Goal: Task Accomplishment & Management: Use online tool/utility

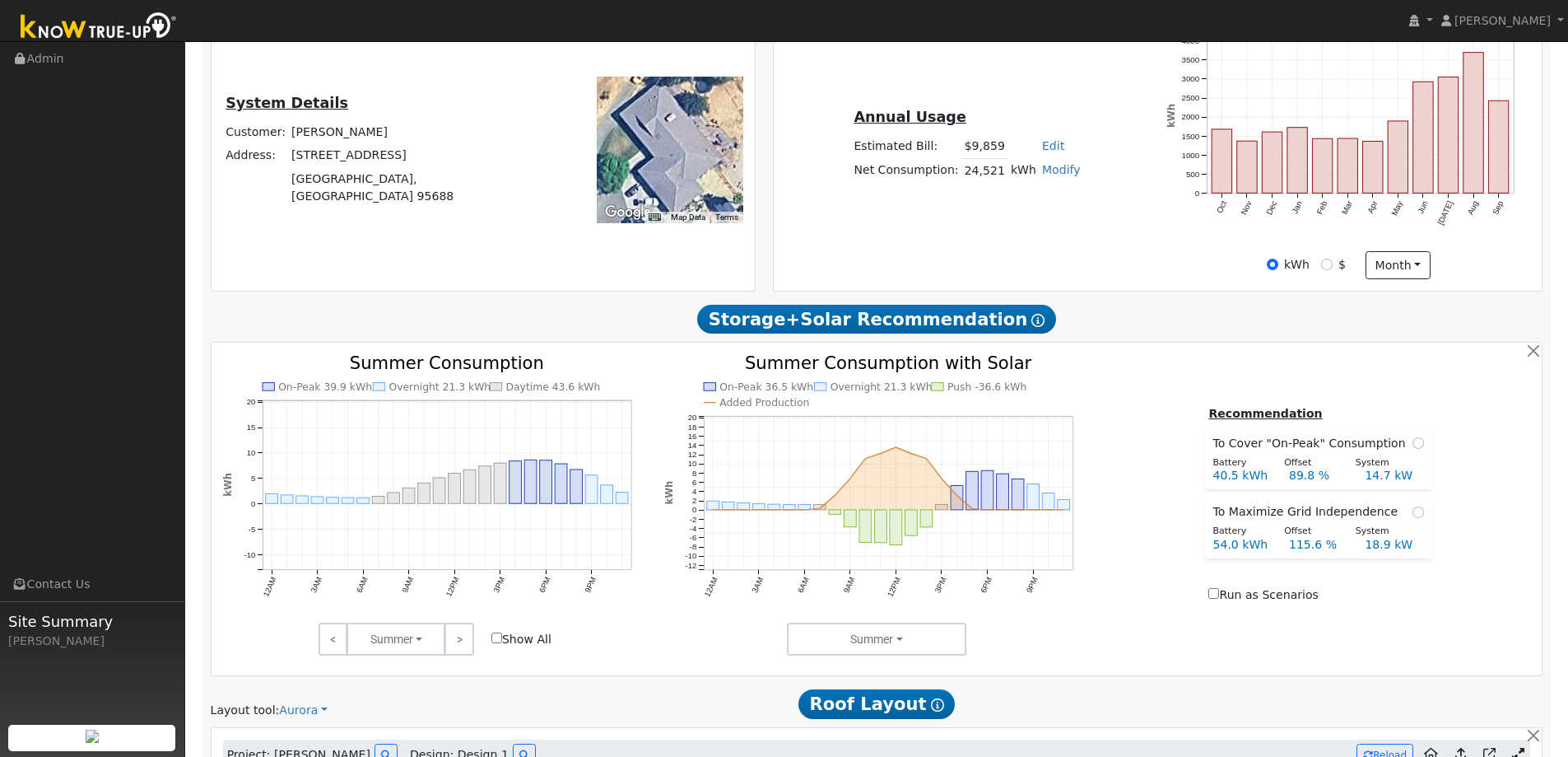
scroll to position [168, 0]
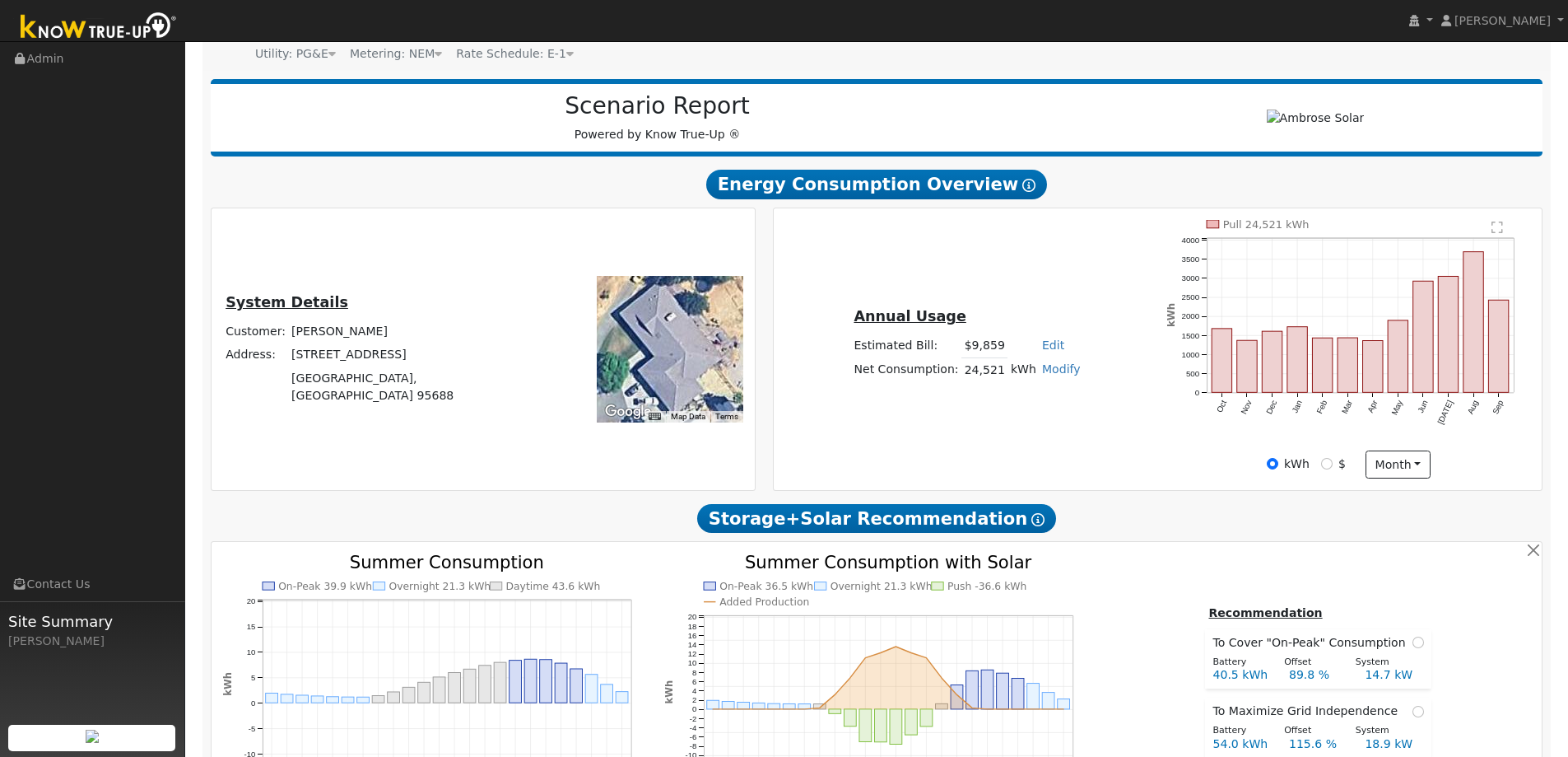
click at [98, 31] on img at bounding box center [98, 28] width 173 height 37
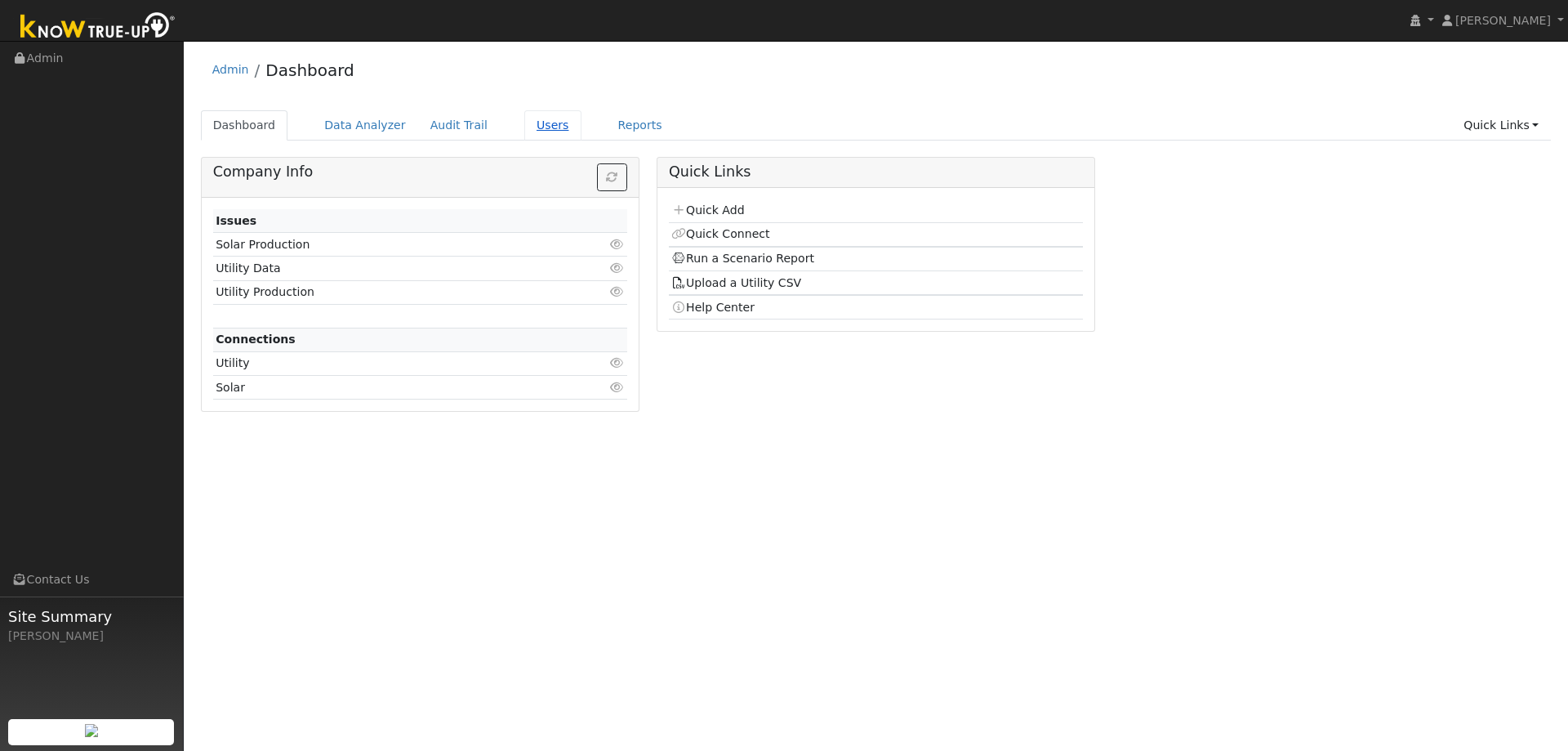
click at [525, 127] on link "Users" at bounding box center [553, 125] width 57 height 30
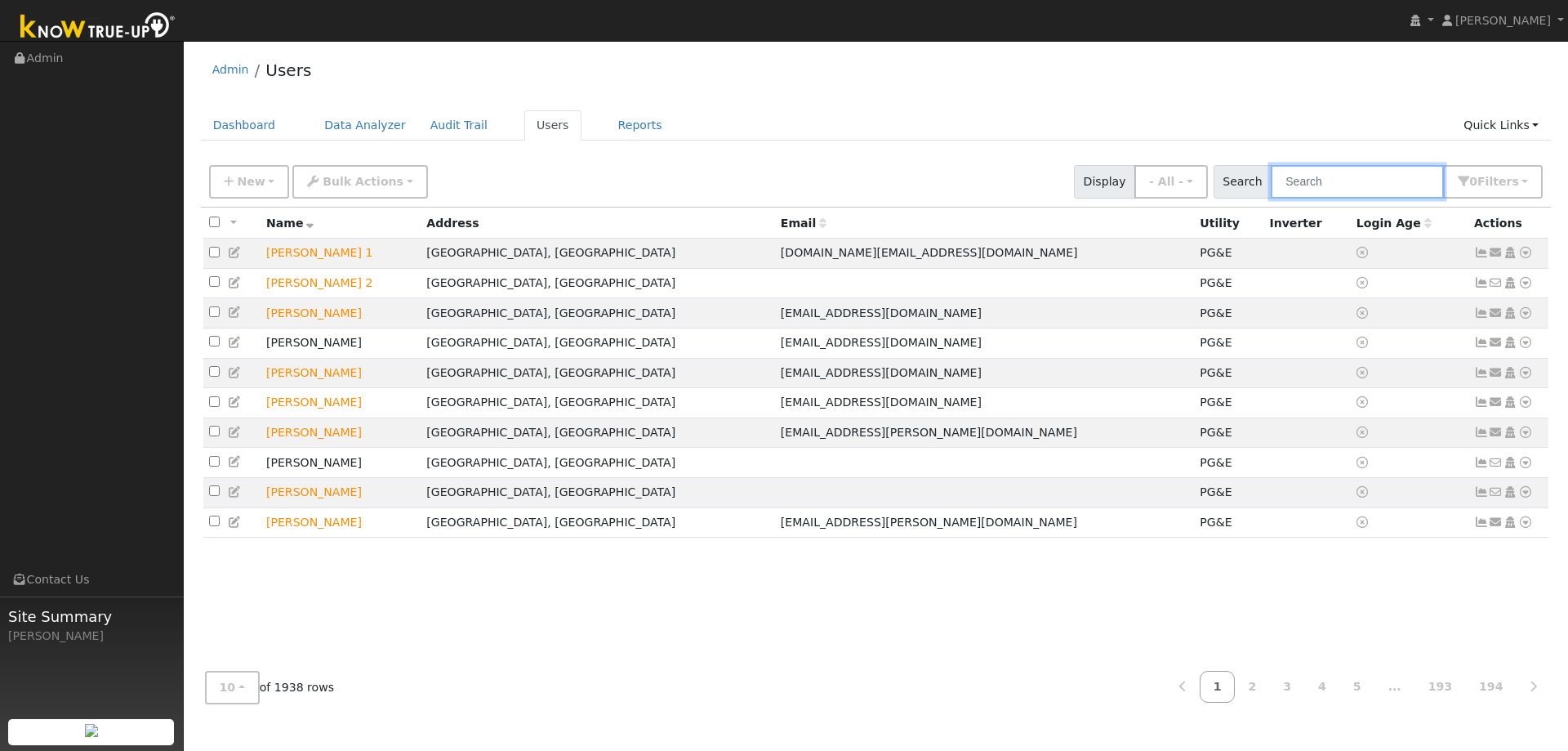
click at [1327, 184] on input "text" at bounding box center [1358, 182] width 173 height 34
click at [1320, 188] on input "text" at bounding box center [1358, 182] width 173 height 34
type input "sumer"
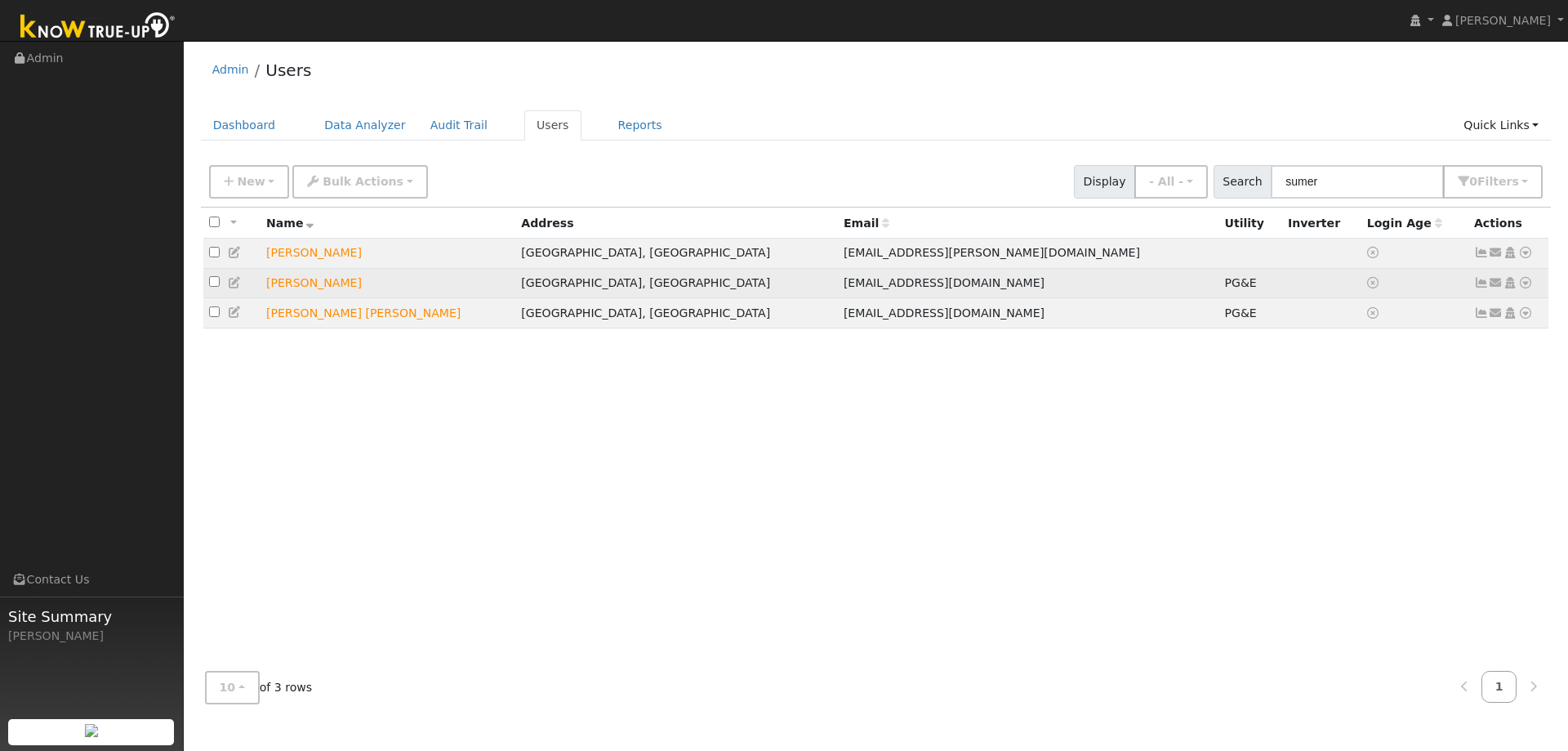
click at [1527, 287] on icon at bounding box center [1526, 282] width 15 height 12
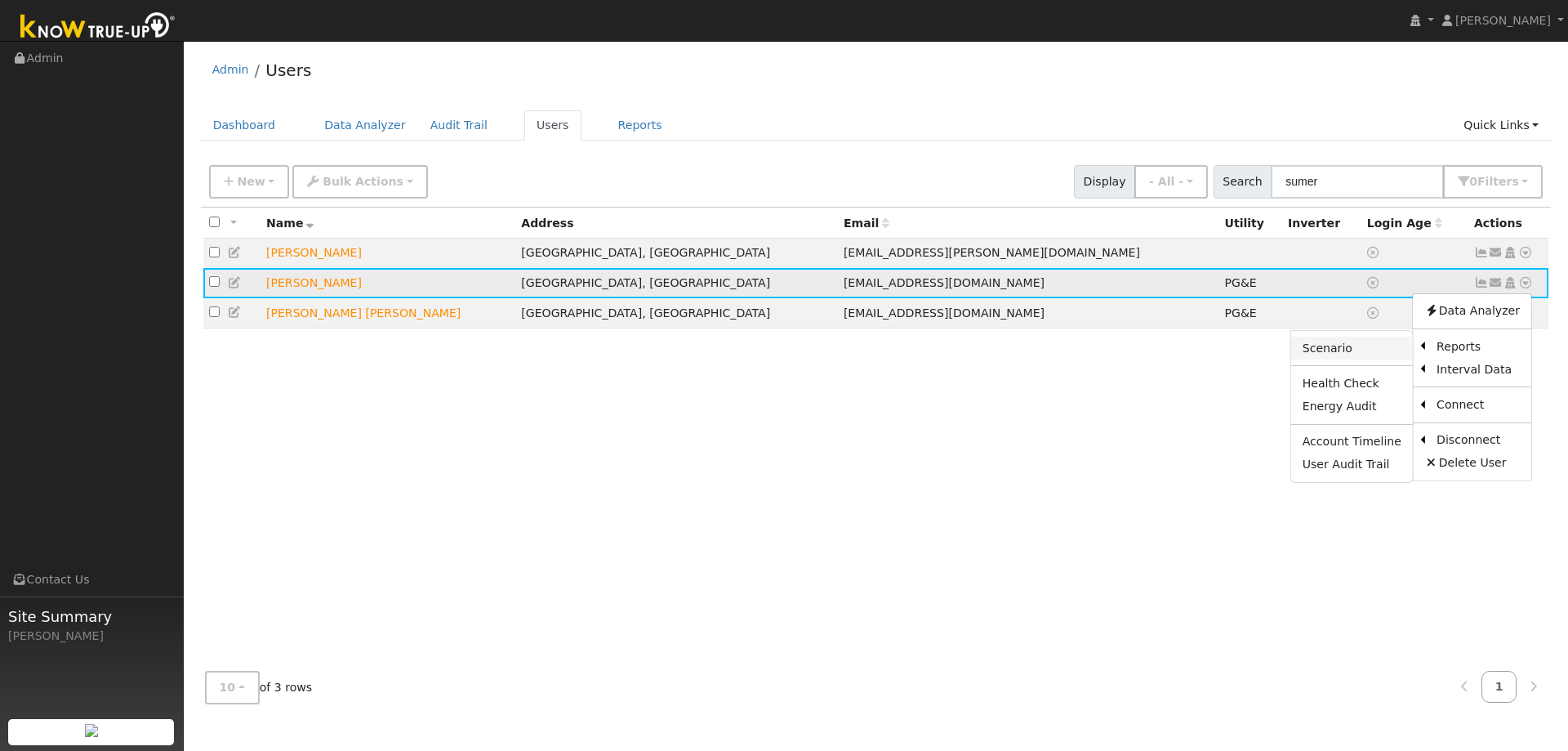
click at [1346, 349] on link "Scenario" at bounding box center [1352, 348] width 121 height 23
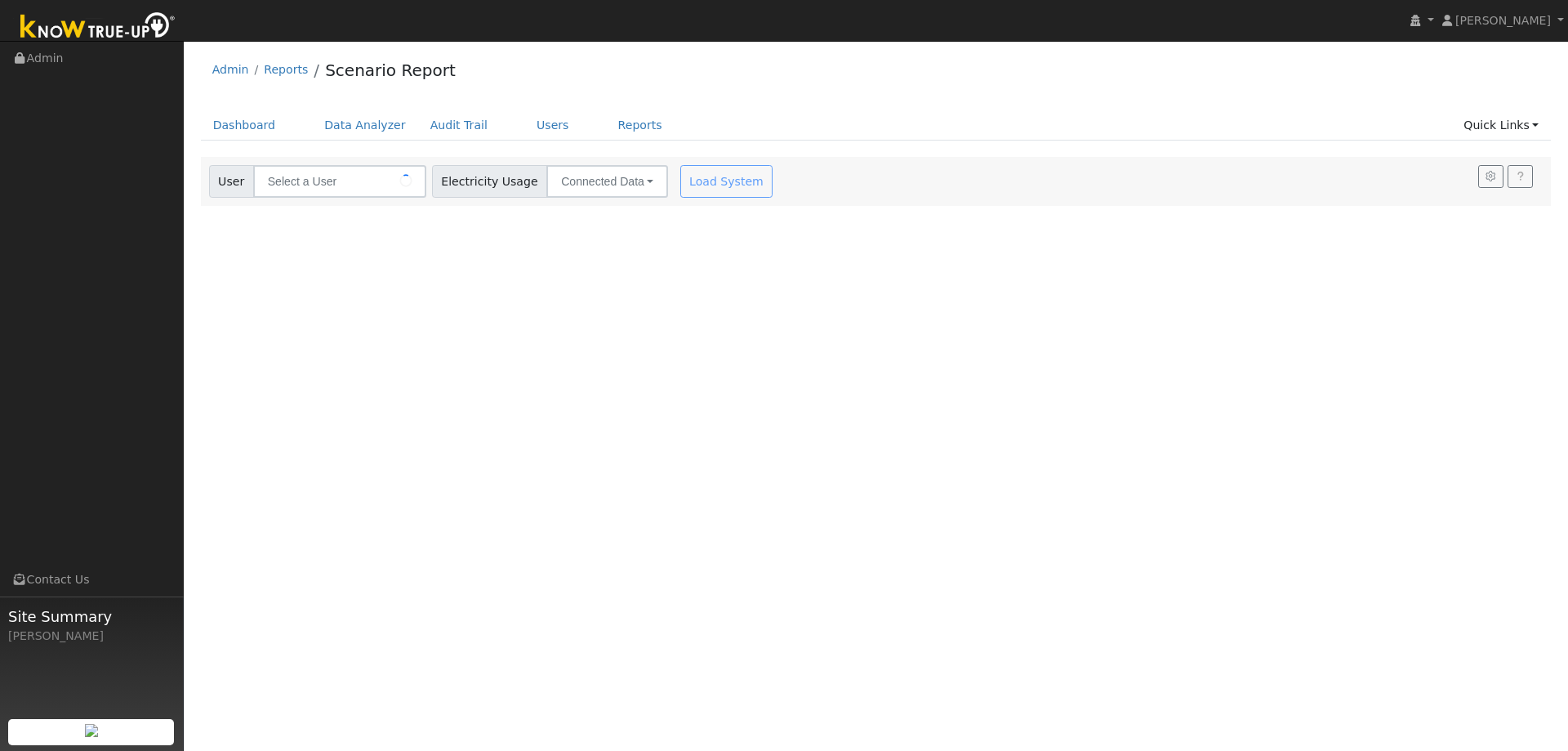
type input "[PERSON_NAME]"
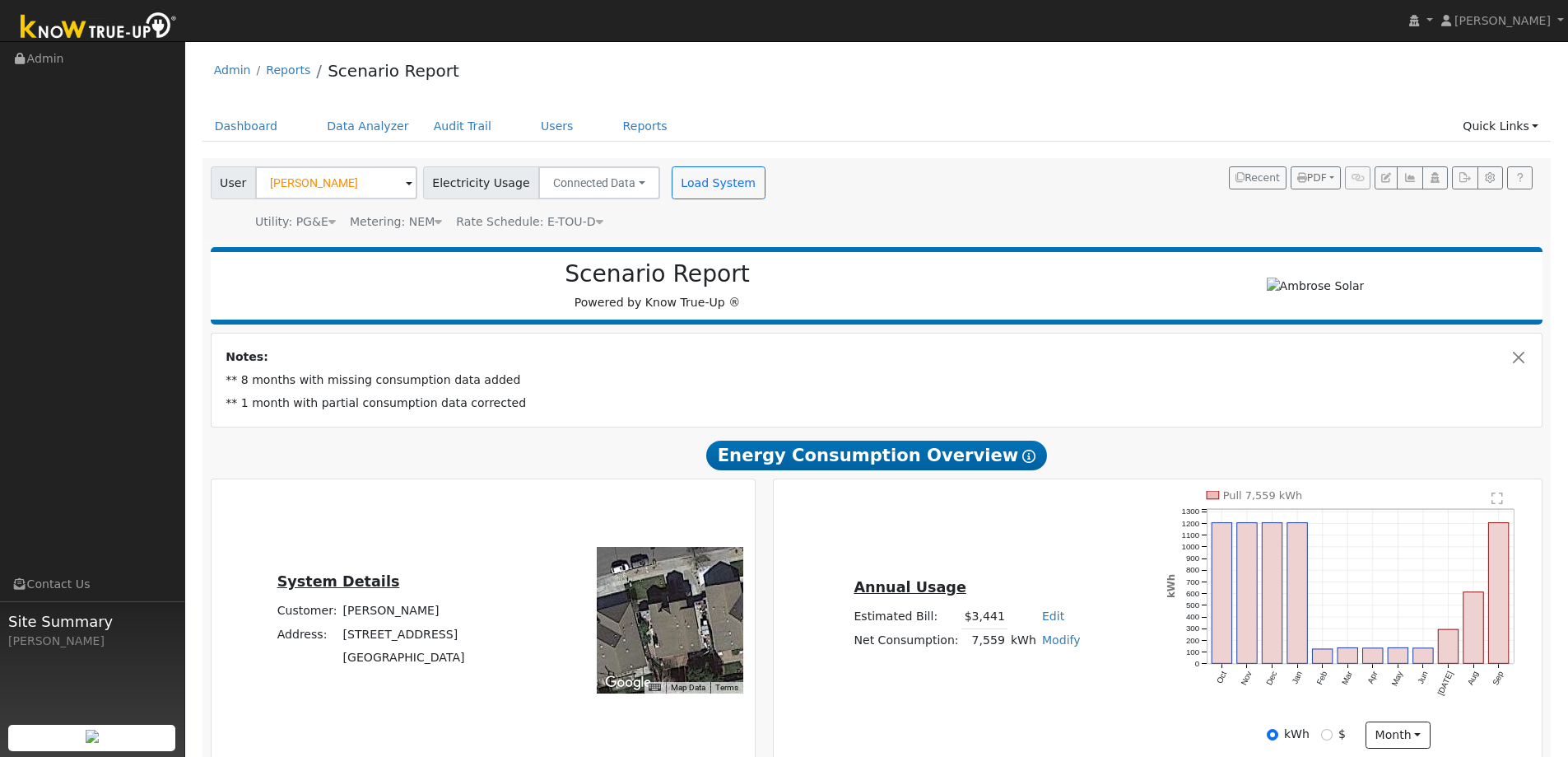
click at [1064, 518] on div "Annual Usage Estimated Bill: $3,441 Edit Estimated Bill $ Annual Net Consumptio…" at bounding box center [1158, 619] width 763 height 258
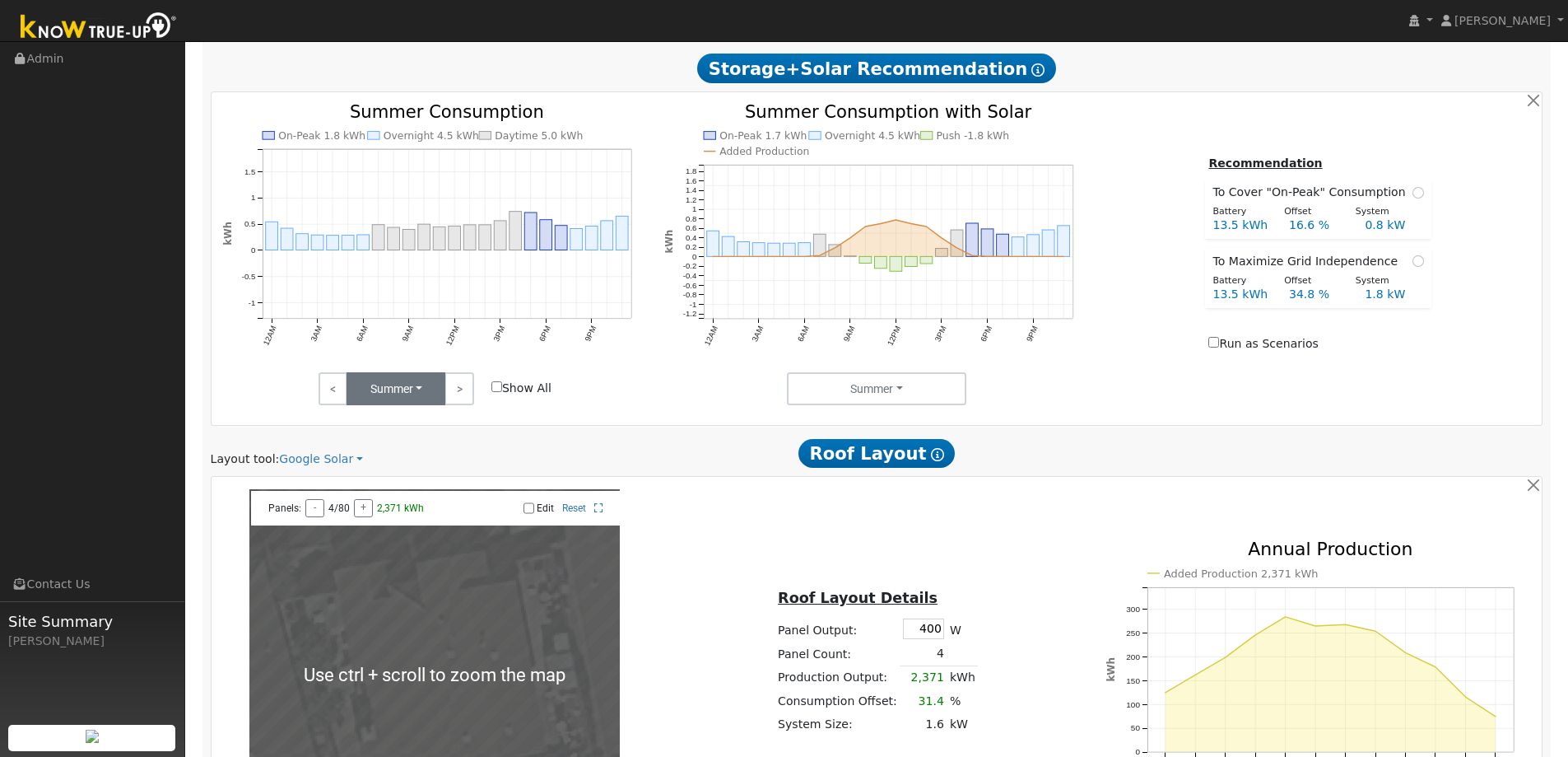
scroll to position [708, 0]
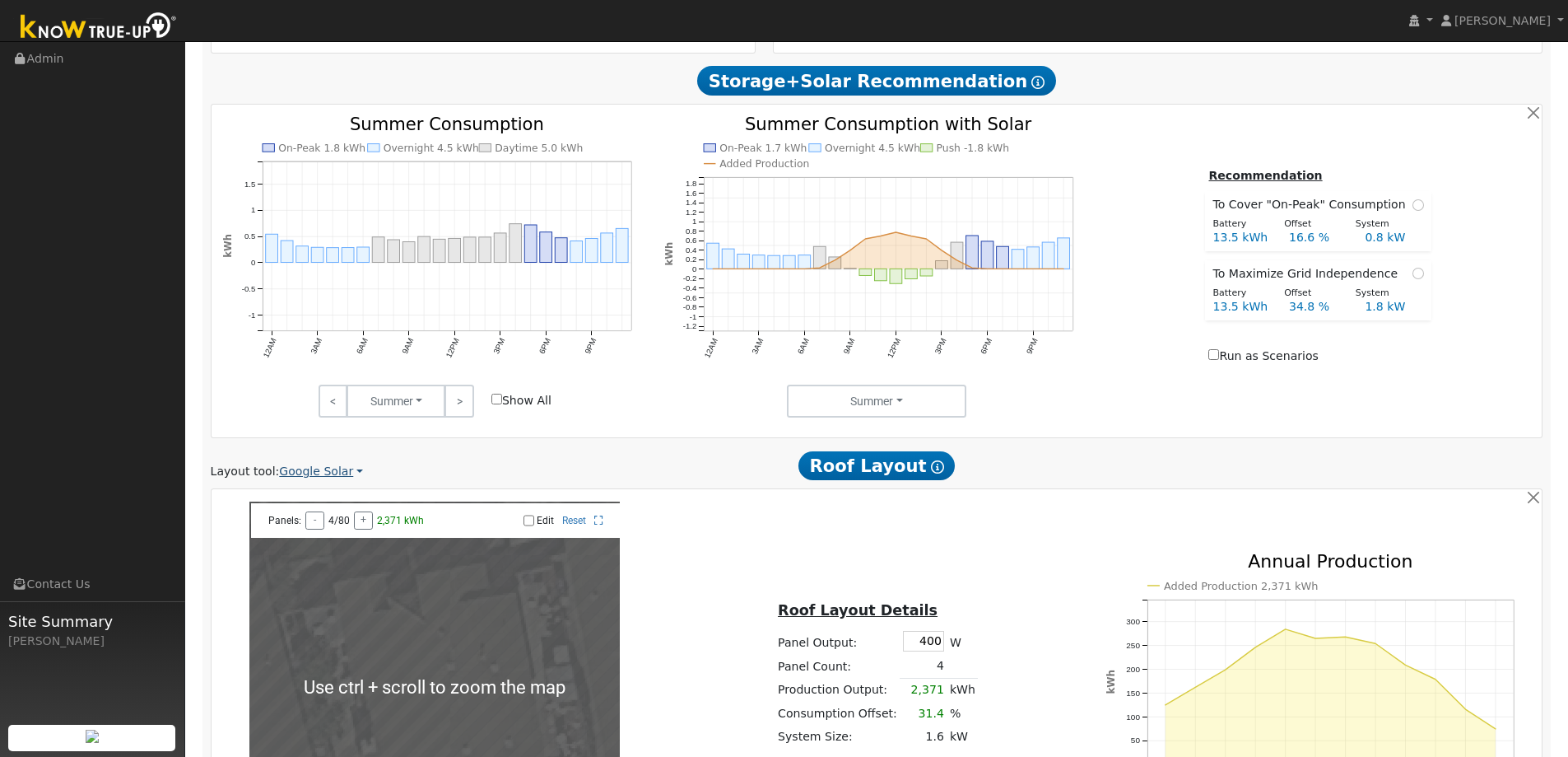
click at [315, 477] on link "Google Solar" at bounding box center [320, 471] width 84 height 17
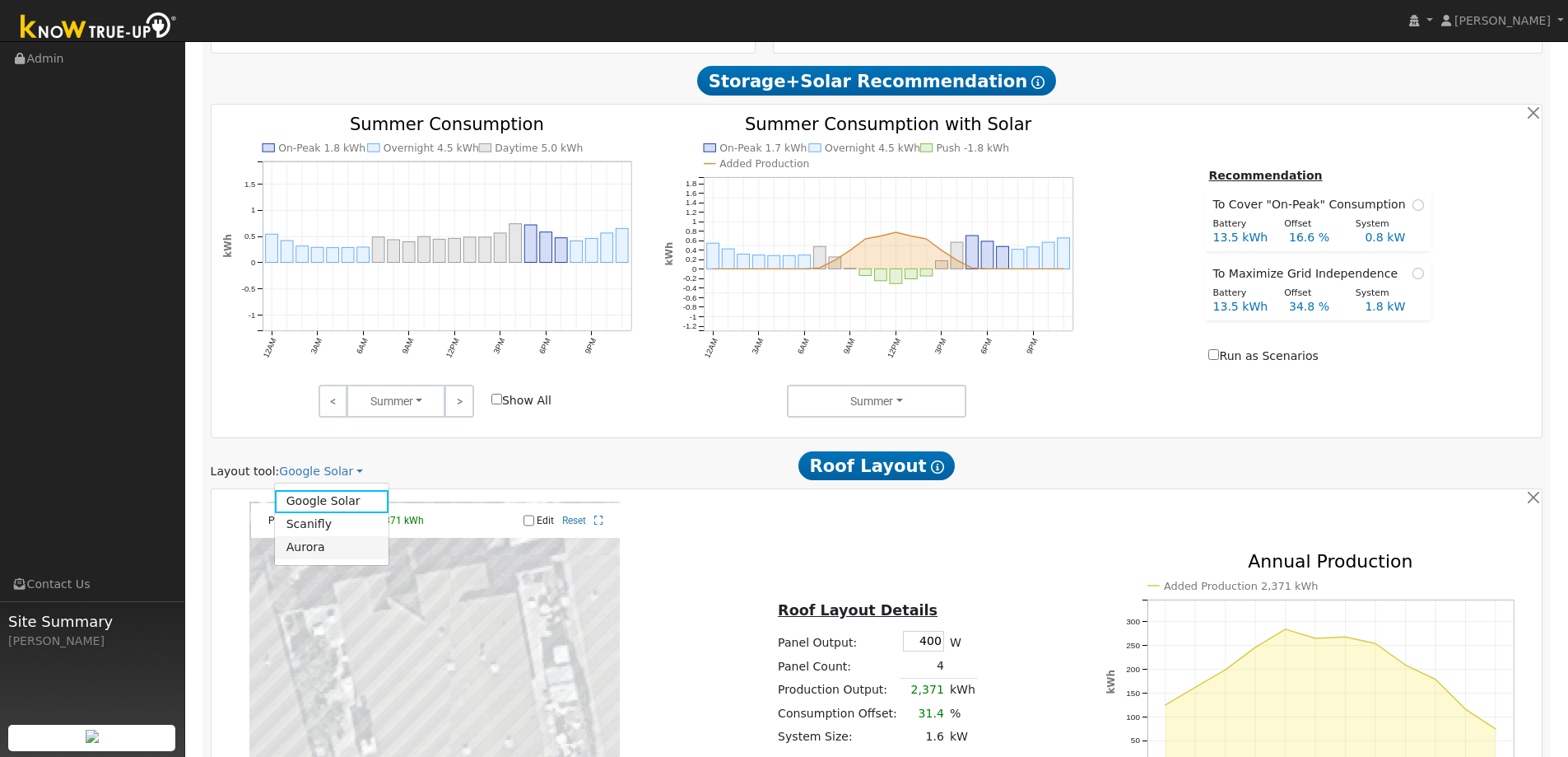
click at [319, 546] on link "Aurora" at bounding box center [332, 547] width 114 height 23
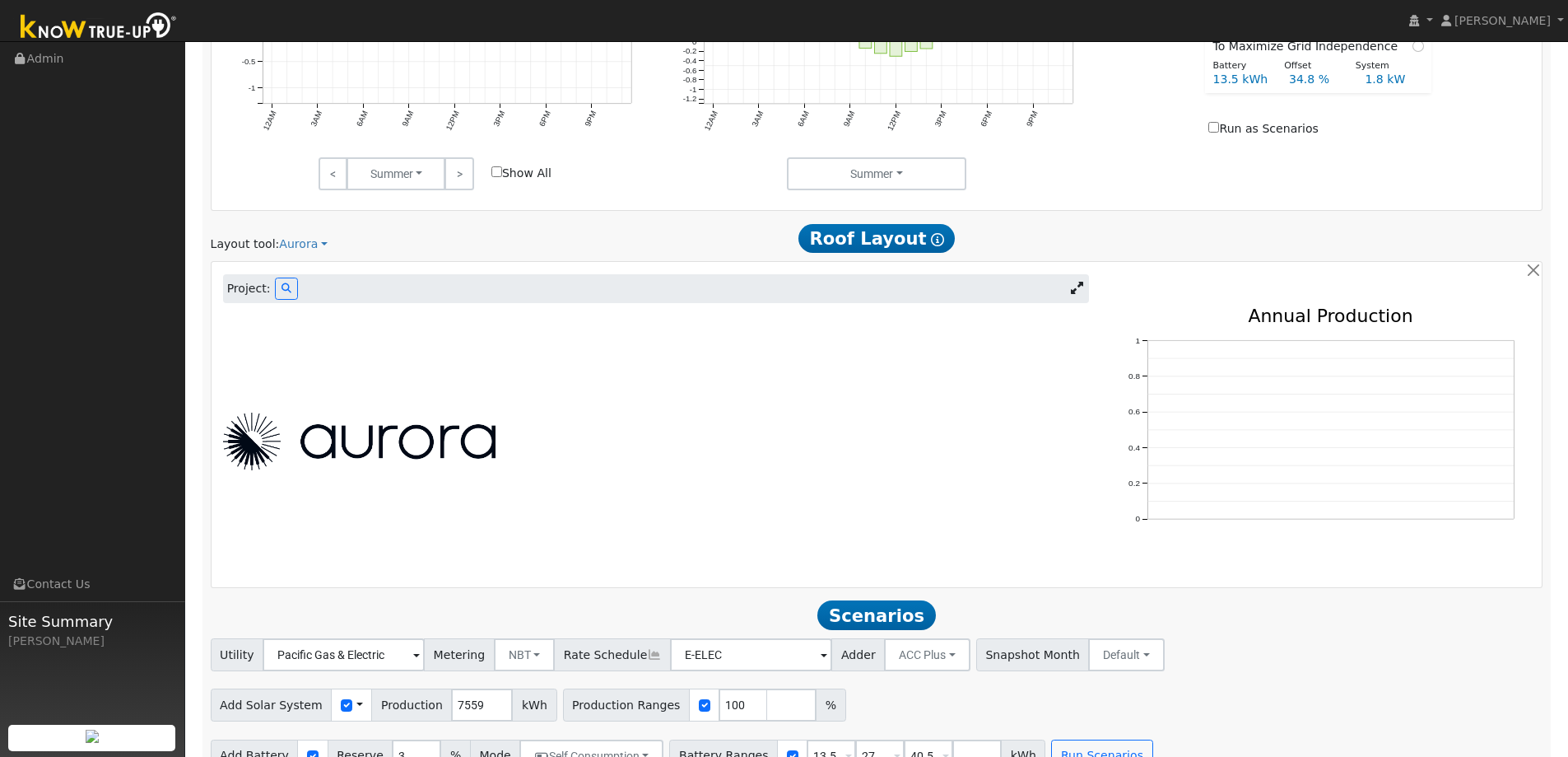
scroll to position [955, 0]
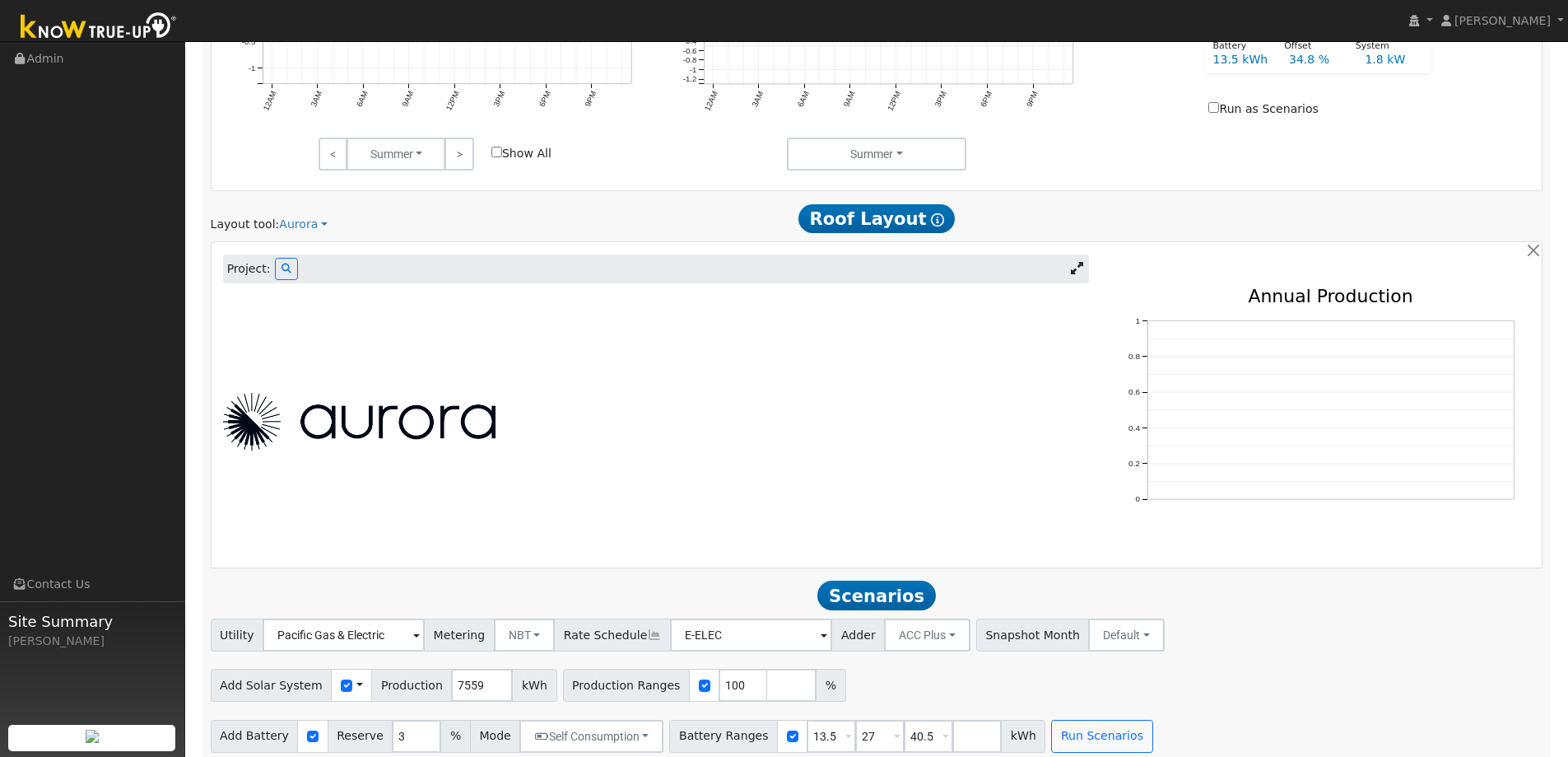
click at [1070, 274] on icon at bounding box center [1076, 268] width 12 height 12
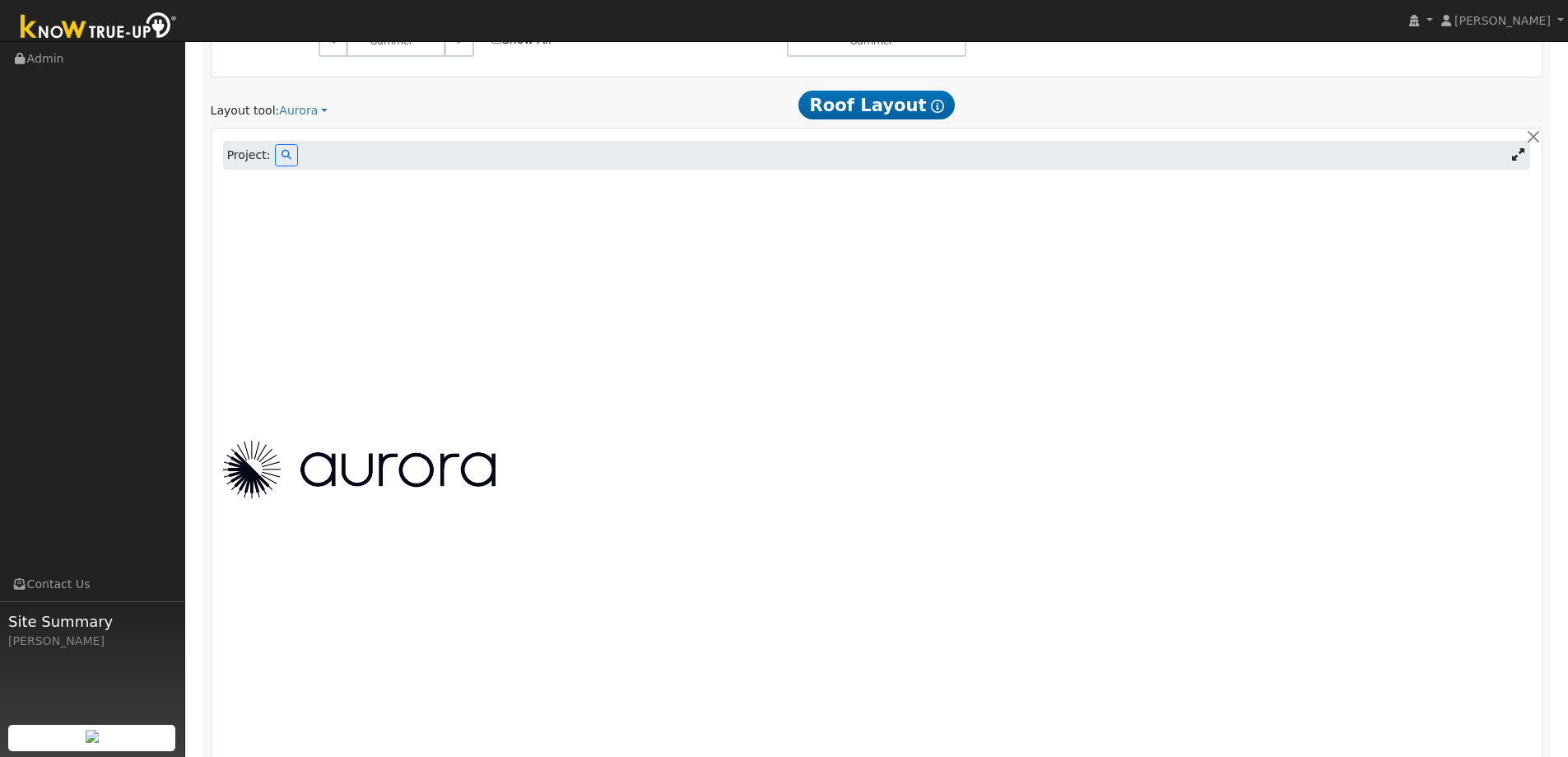
scroll to position [1044, 0]
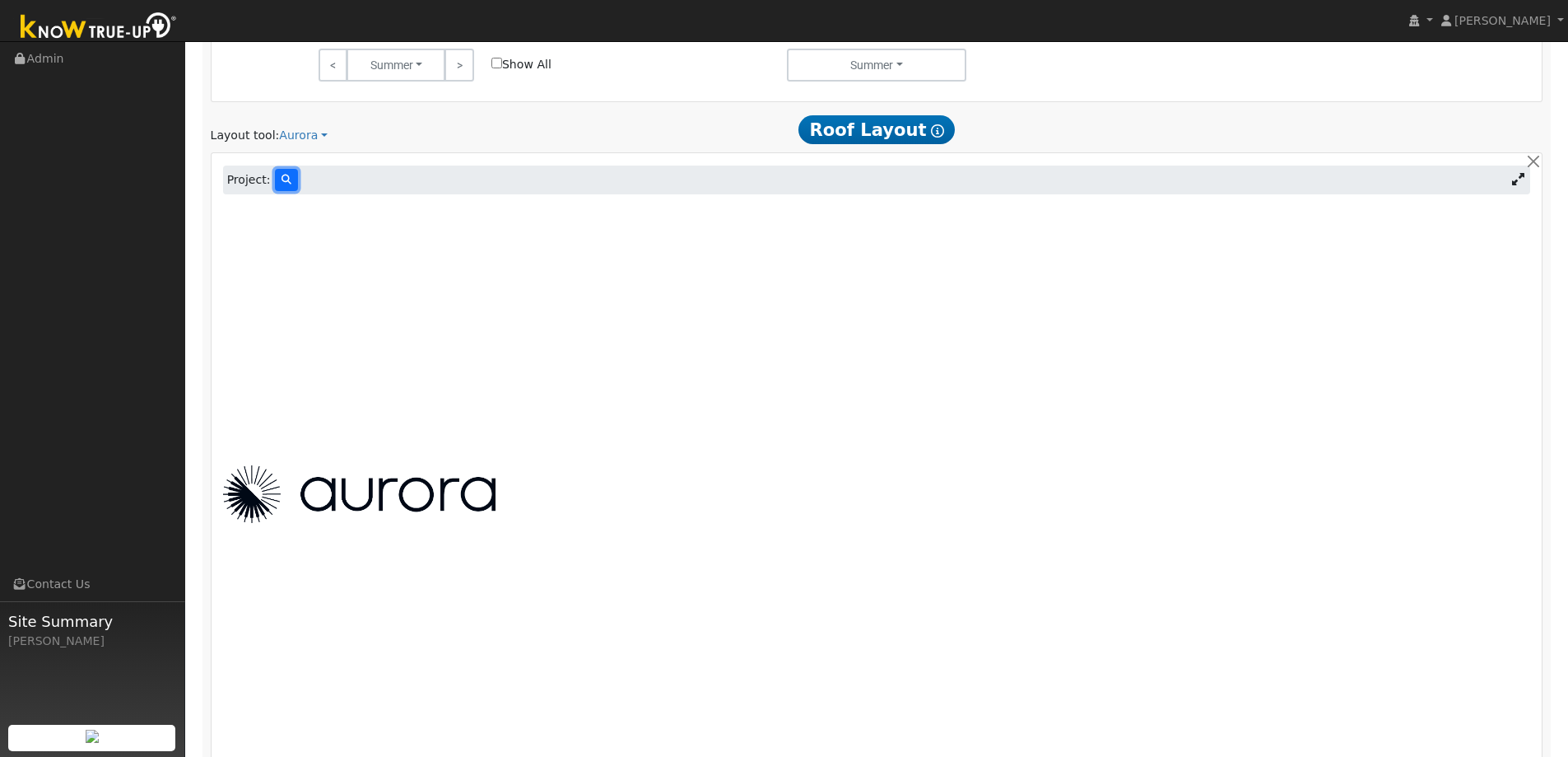
click at [284, 188] on button at bounding box center [286, 179] width 23 height 22
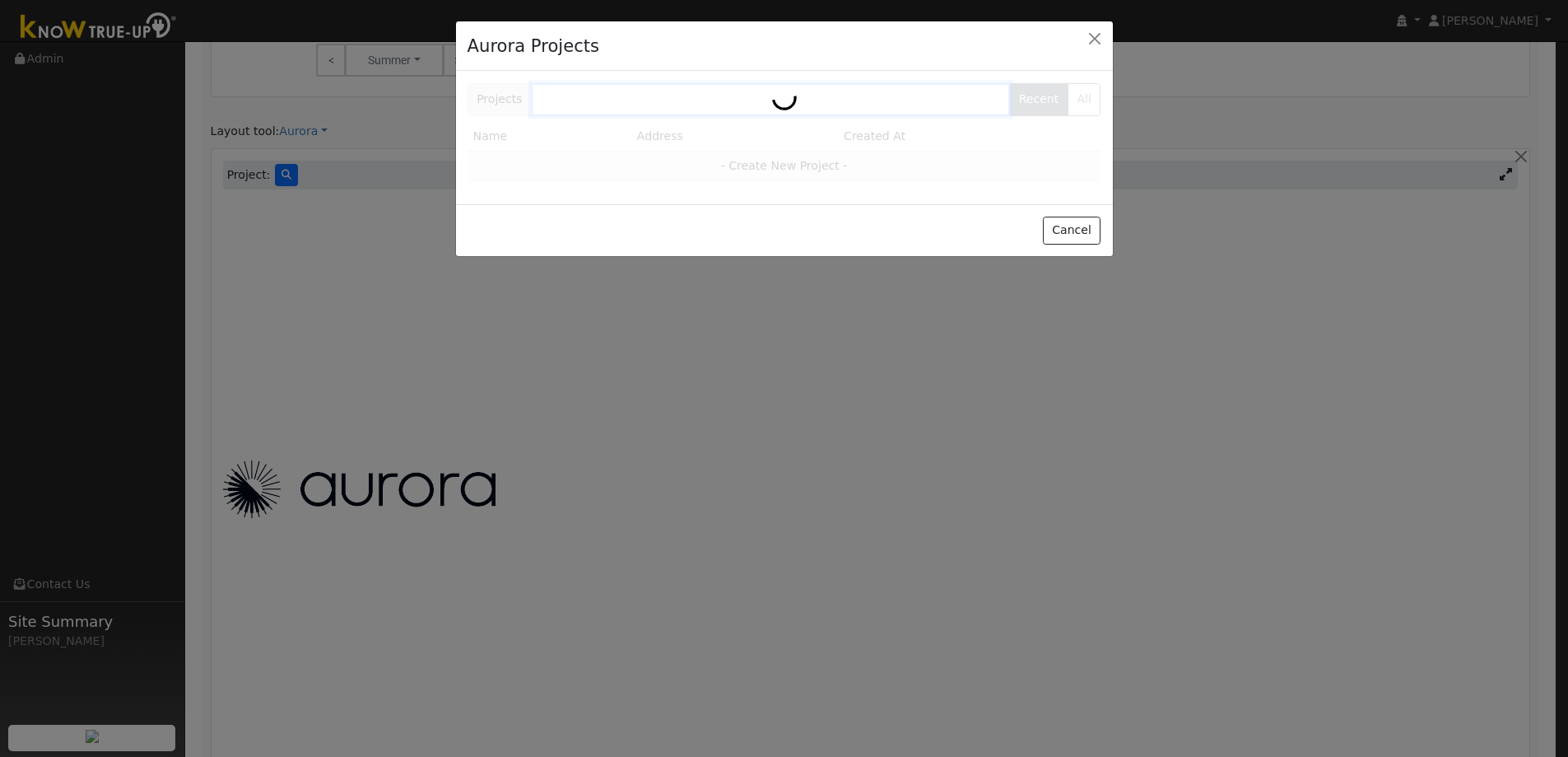
scroll to position [1047, 0]
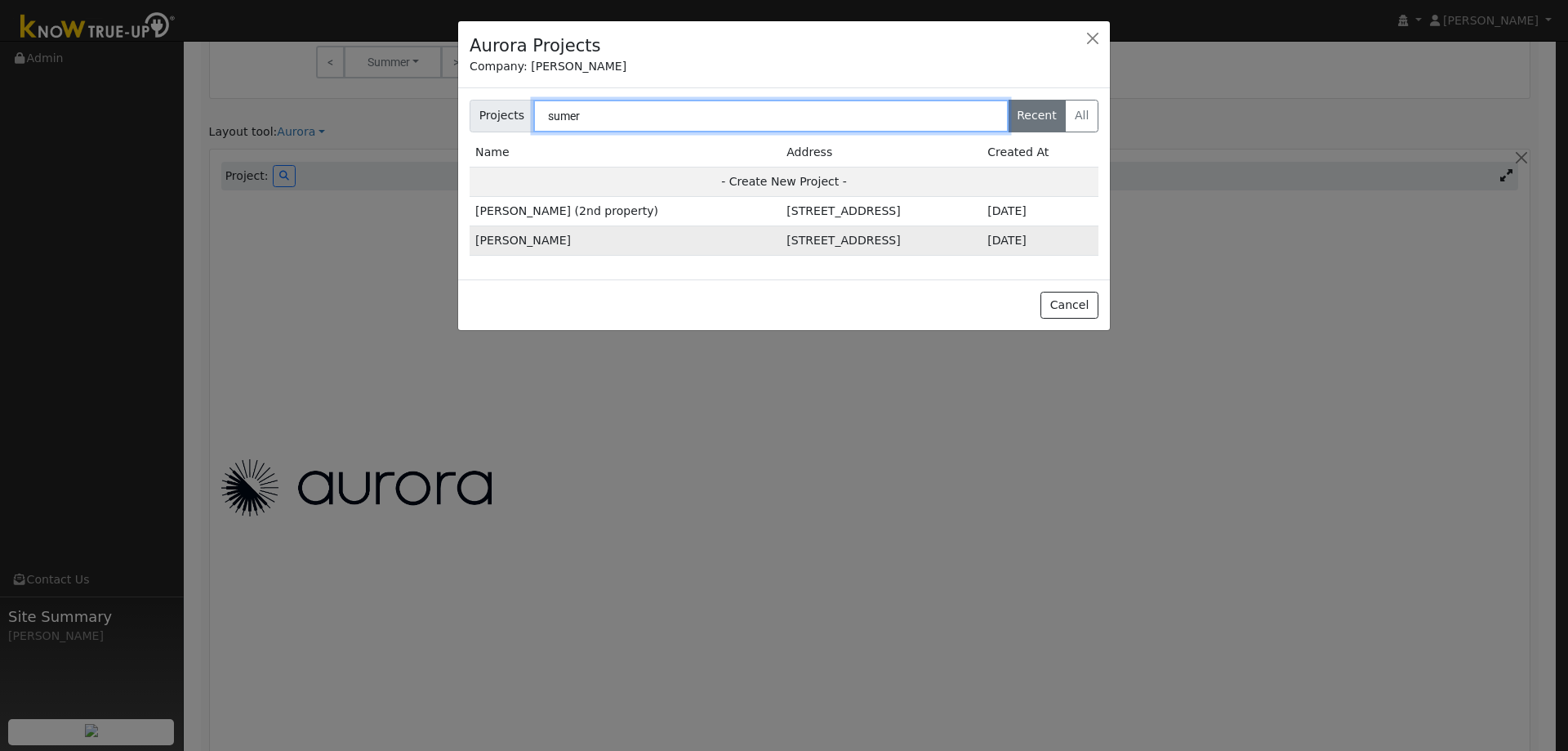
type input "sumer"
click at [1047, 250] on td "09/16/2025" at bounding box center [1040, 241] width 117 height 29
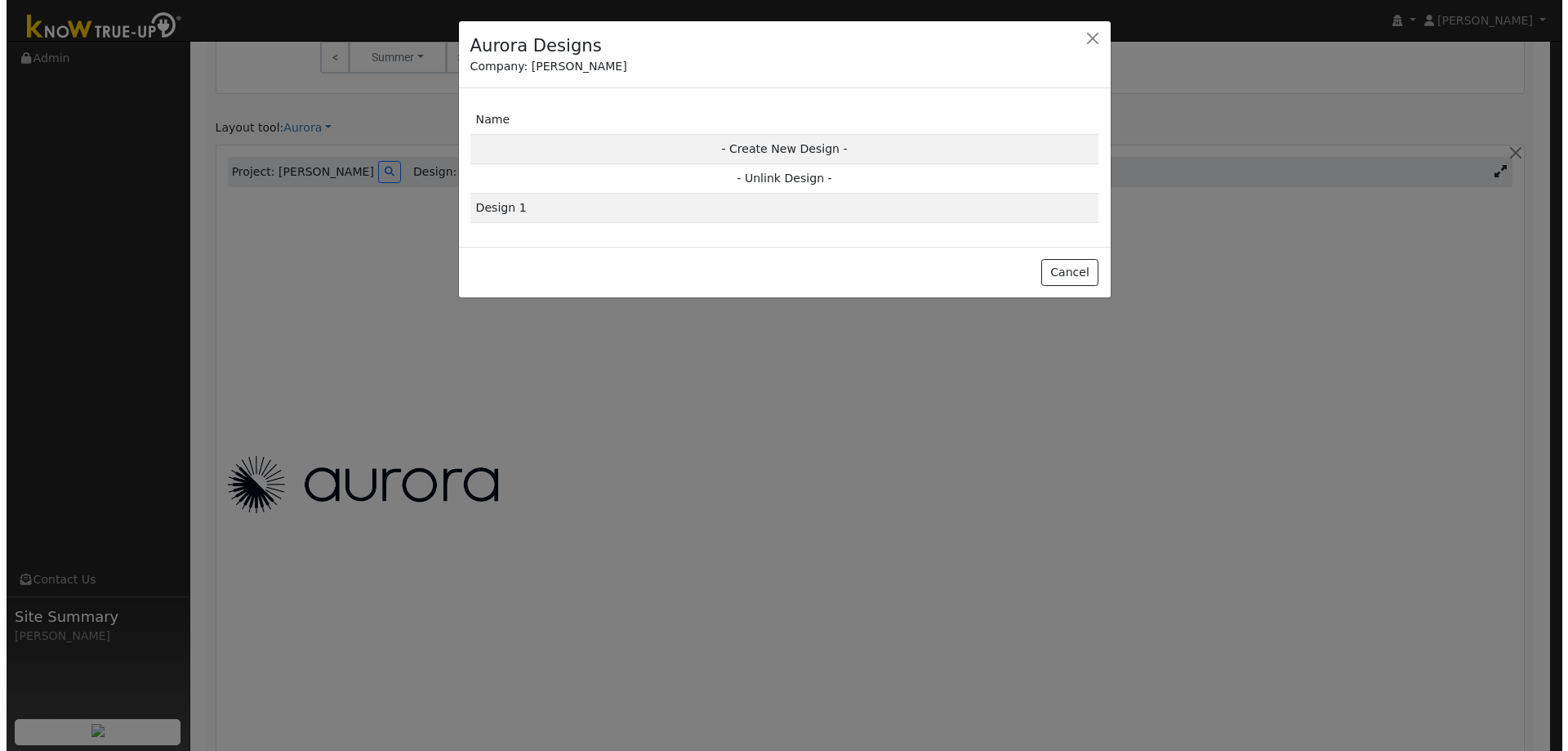
scroll to position [1040, 0]
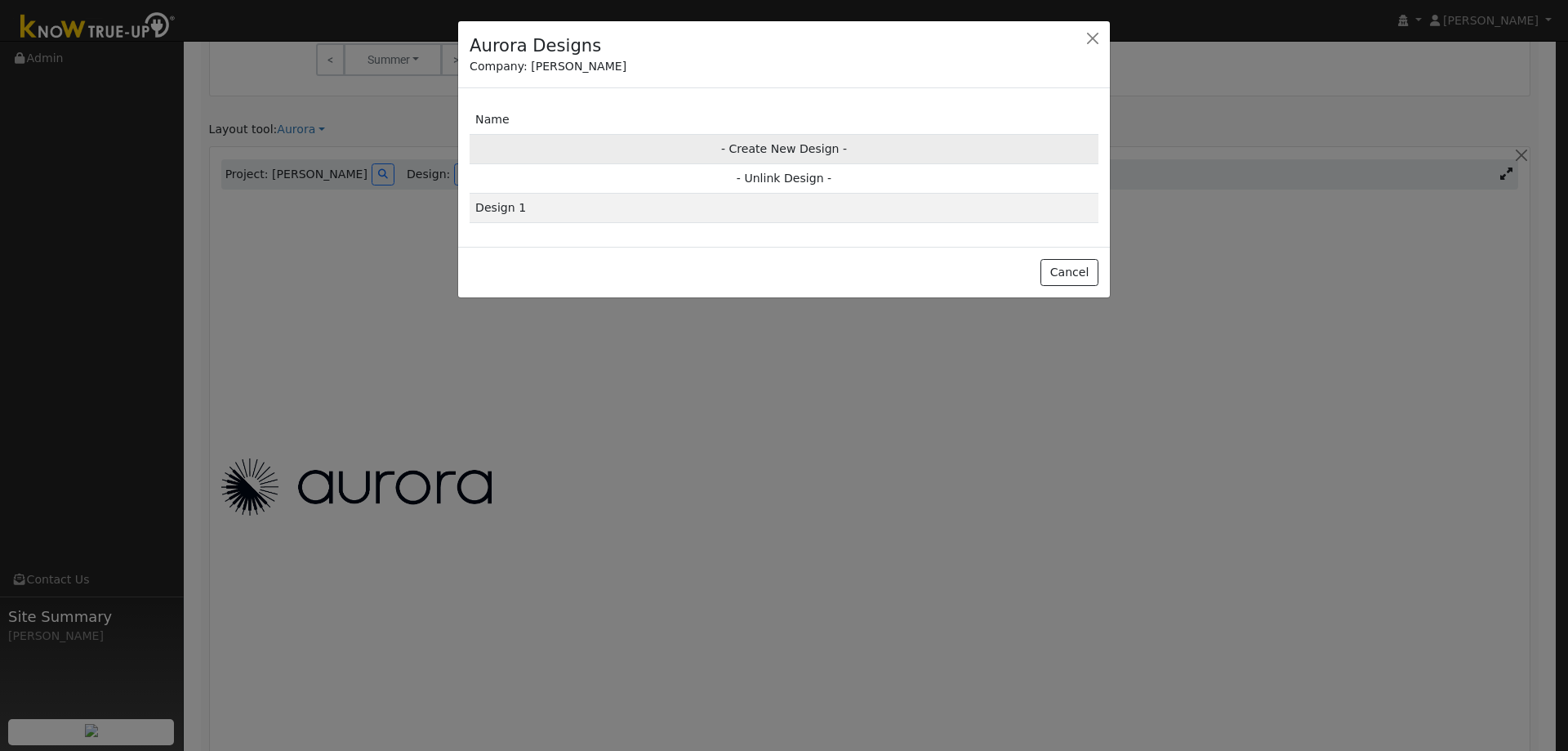
click at [729, 149] on td "- Create New Design -" at bounding box center [784, 149] width 629 height 29
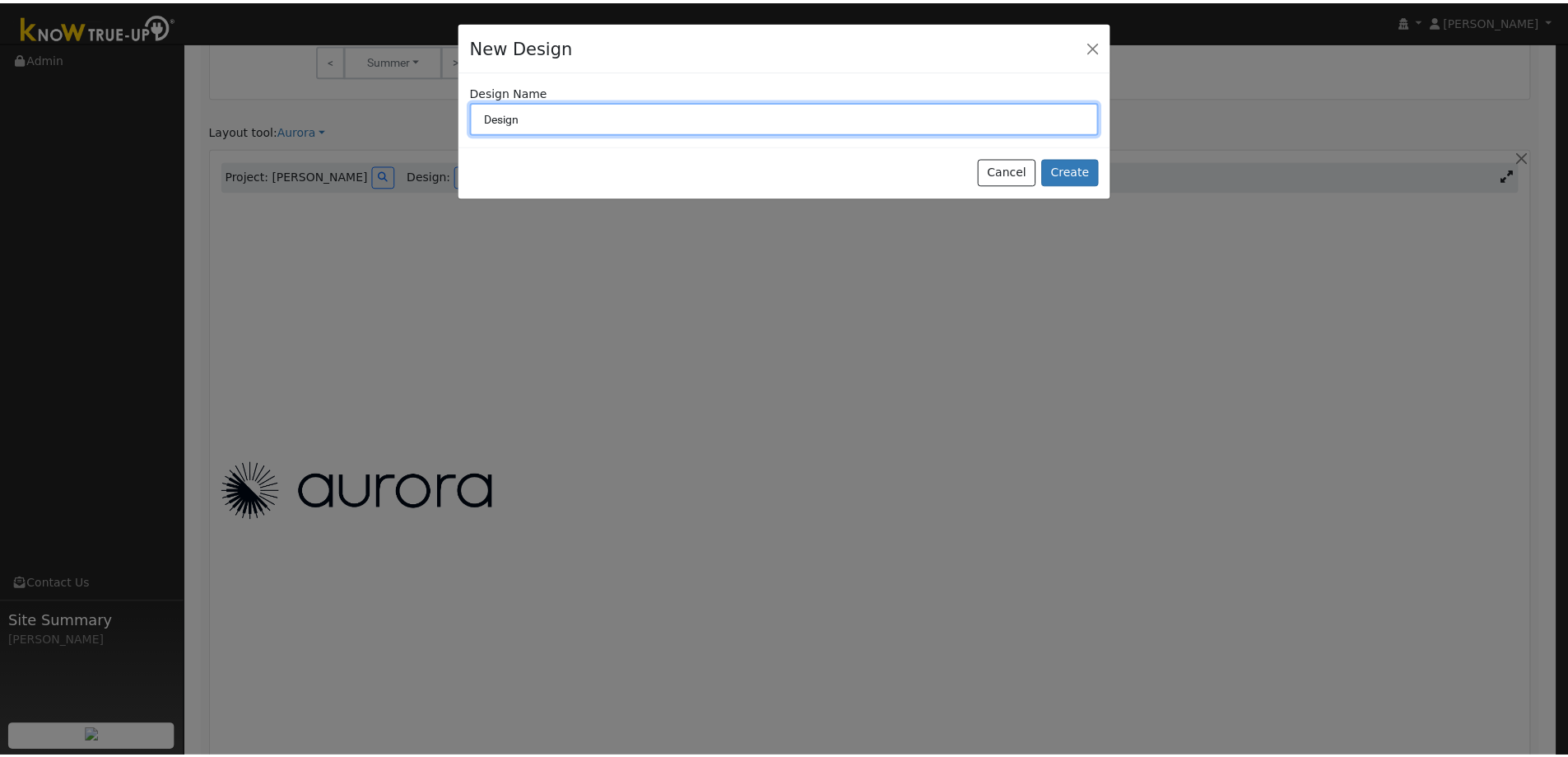
scroll to position [1051, 0]
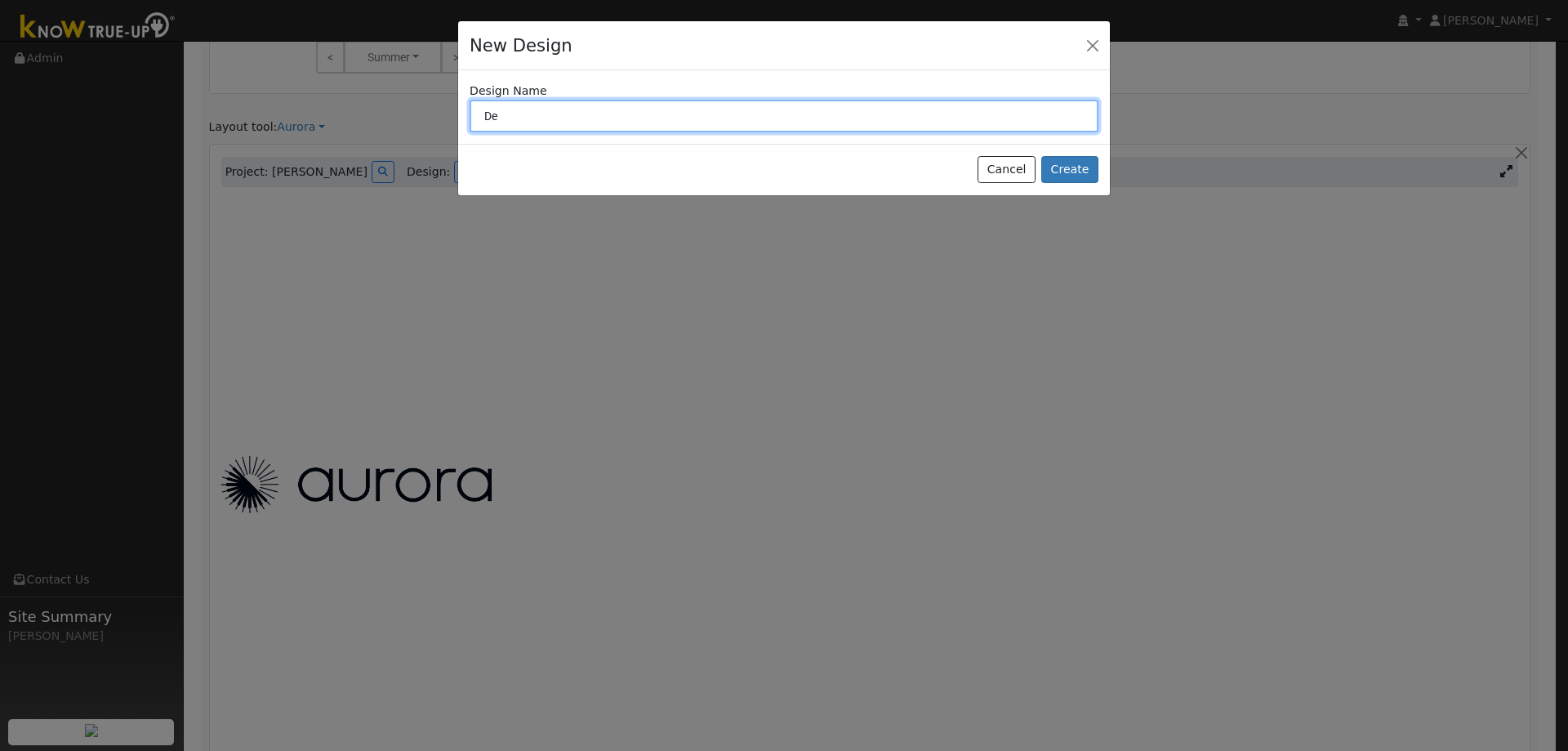
type input "D"
type input "P"
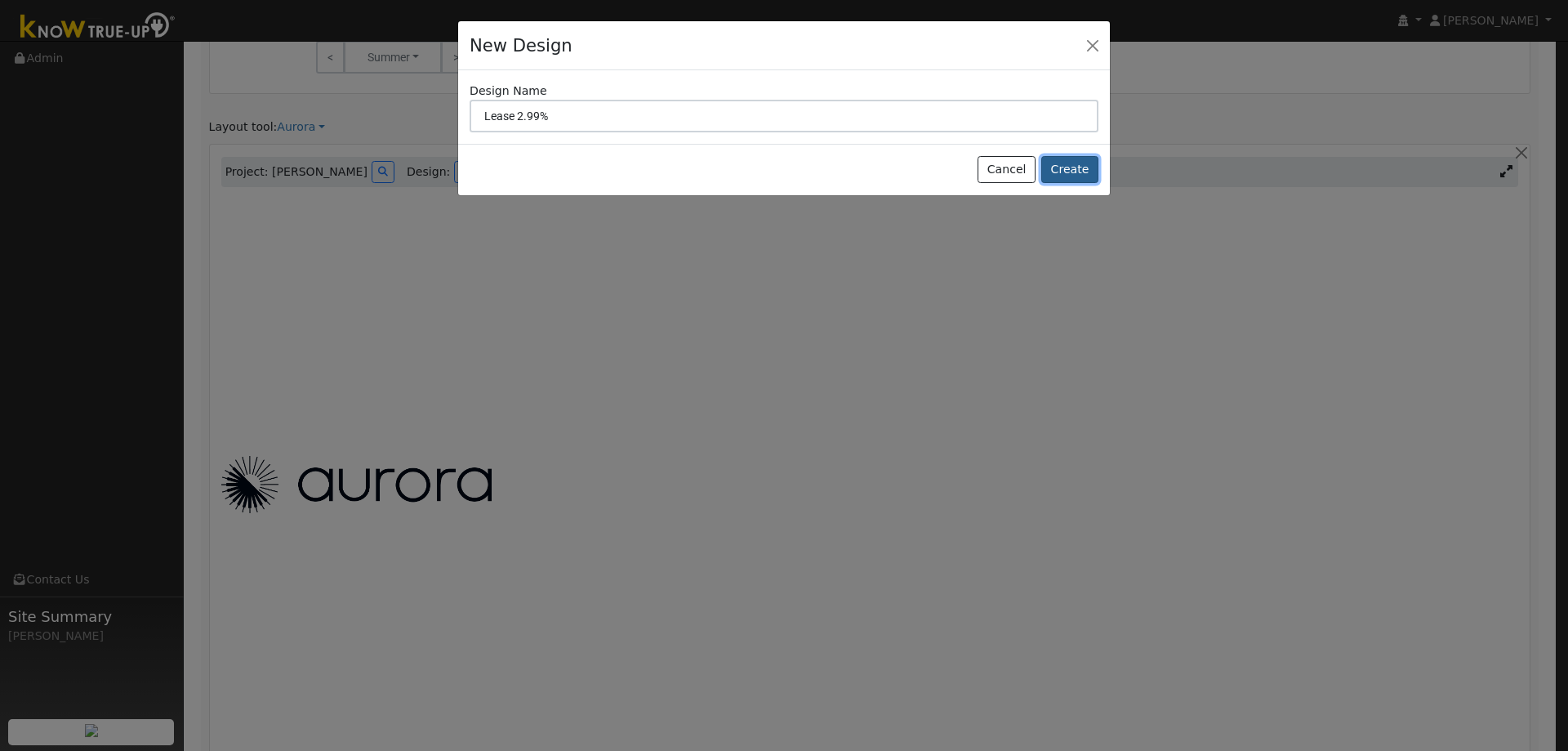
click at [1055, 159] on button "Create" at bounding box center [1070, 170] width 57 height 27
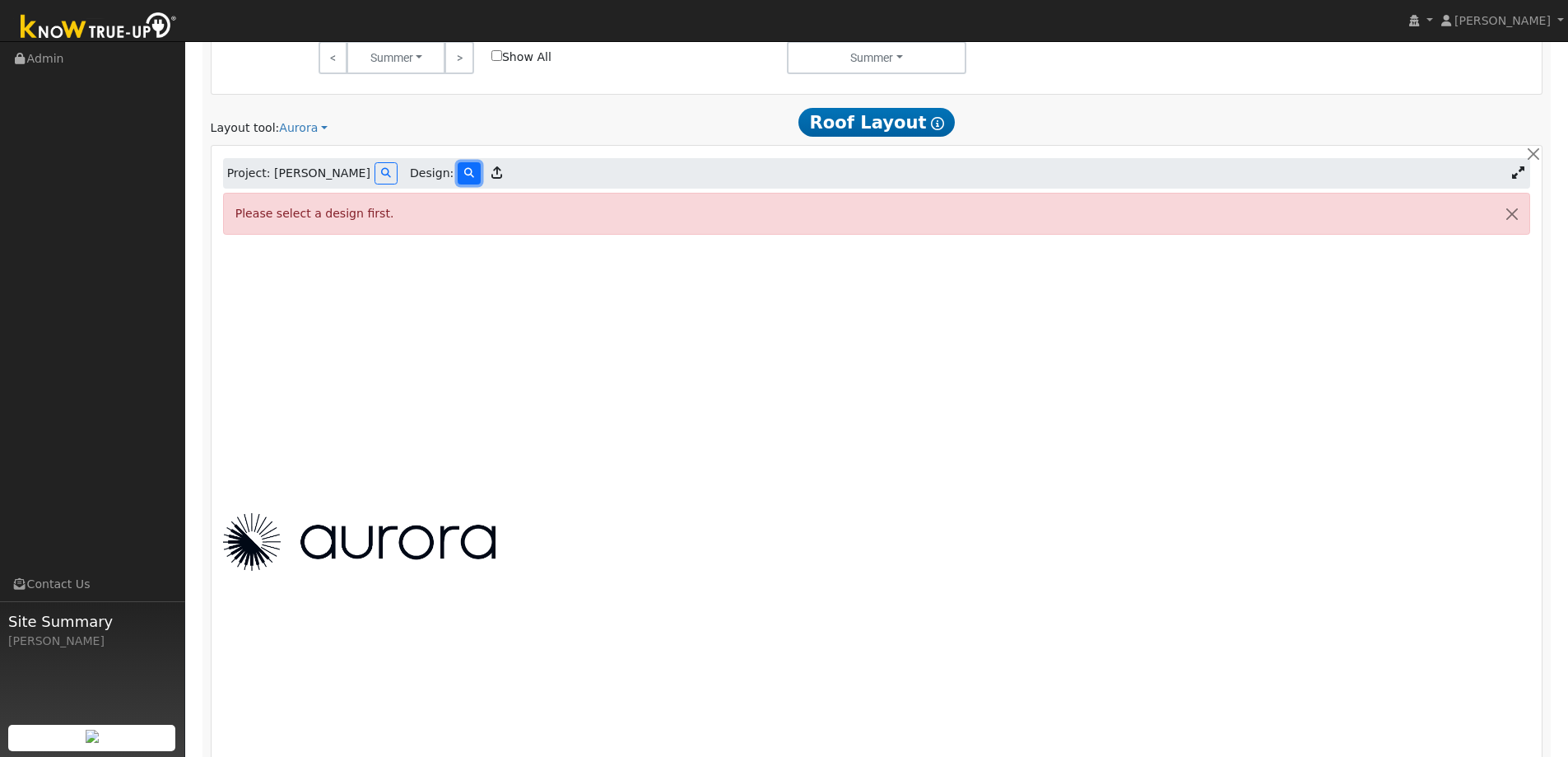
click at [458, 174] on button at bounding box center [469, 173] width 23 height 22
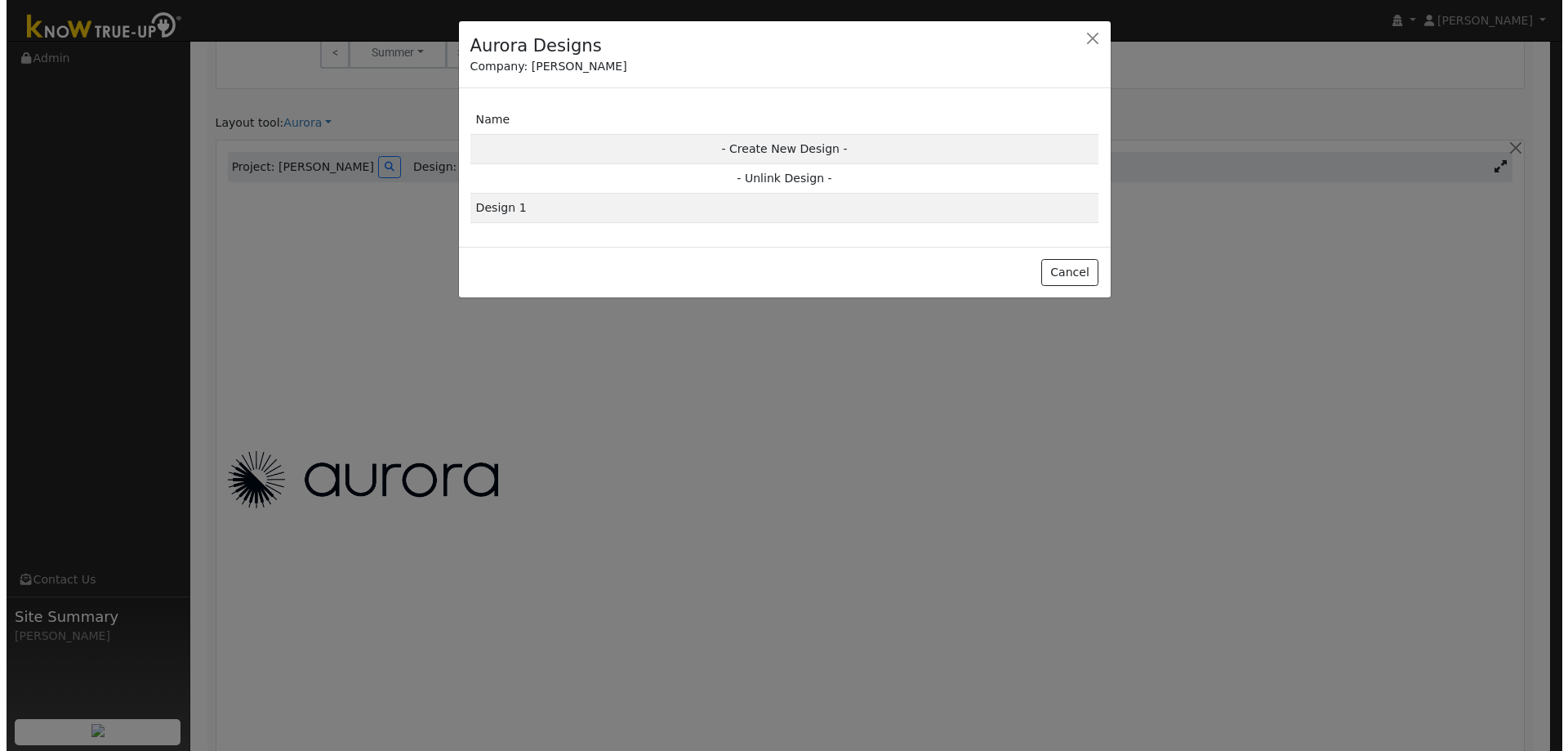
scroll to position [1046, 0]
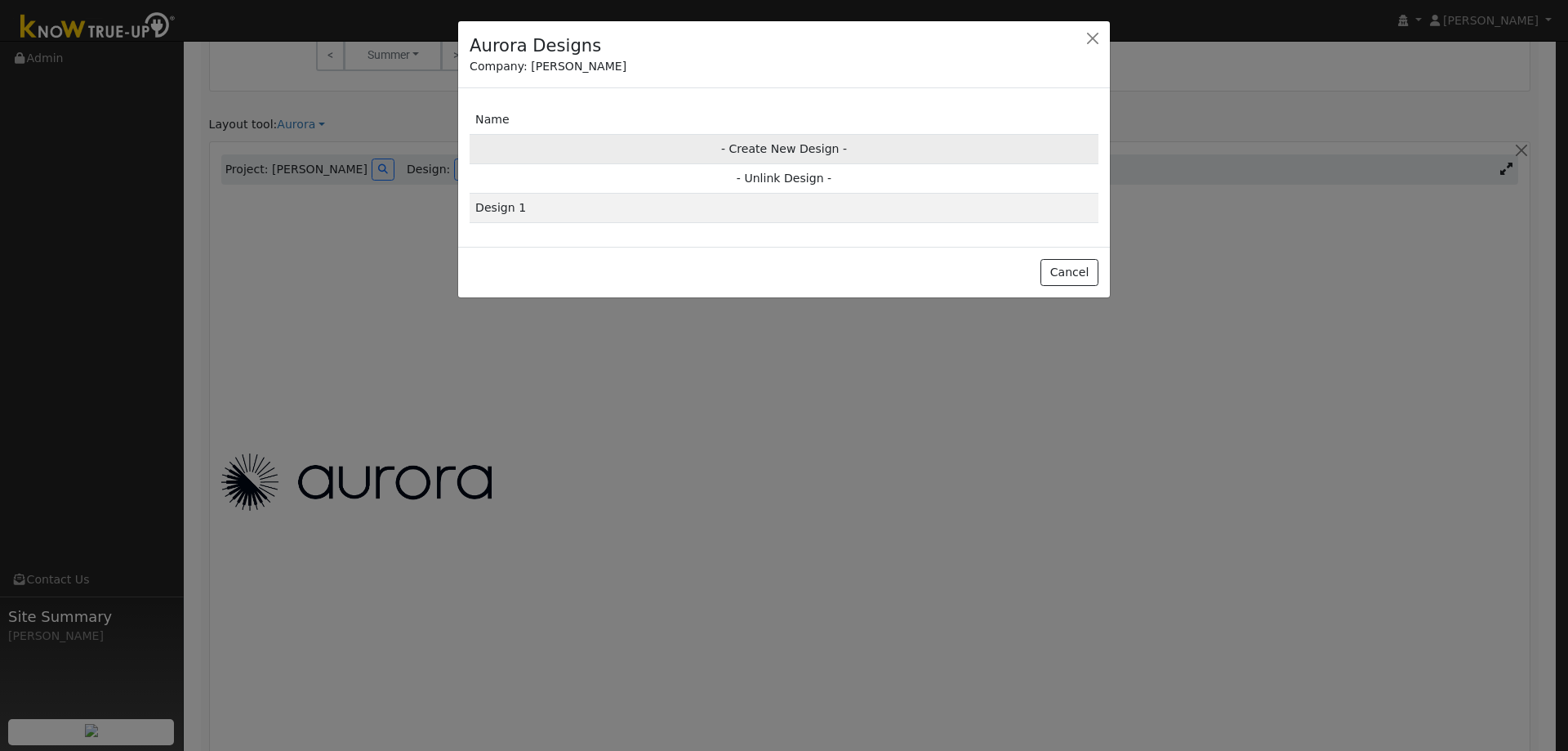
click at [767, 144] on td "- Create New Design -" at bounding box center [784, 149] width 629 height 29
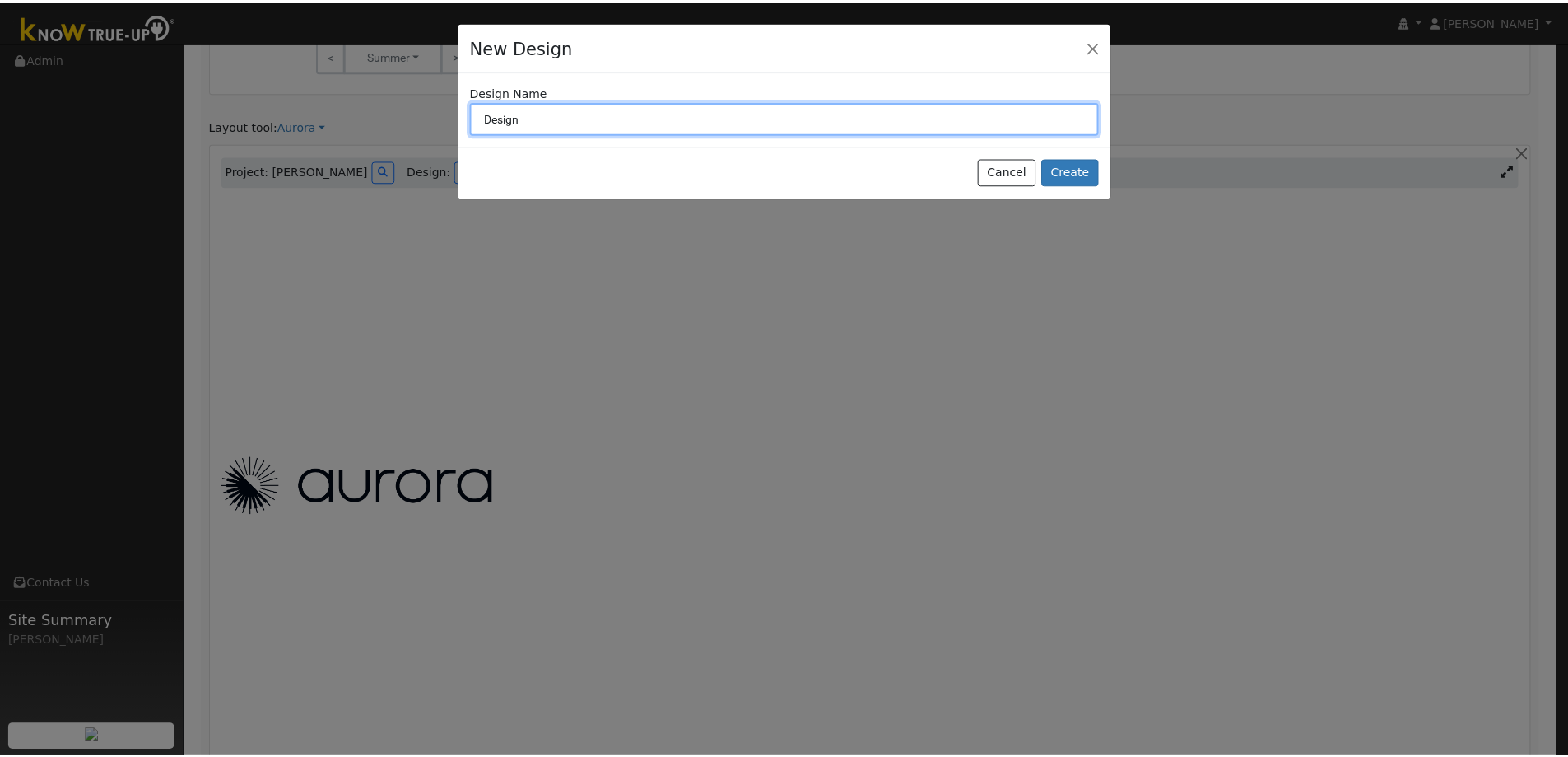
scroll to position [1056, 0]
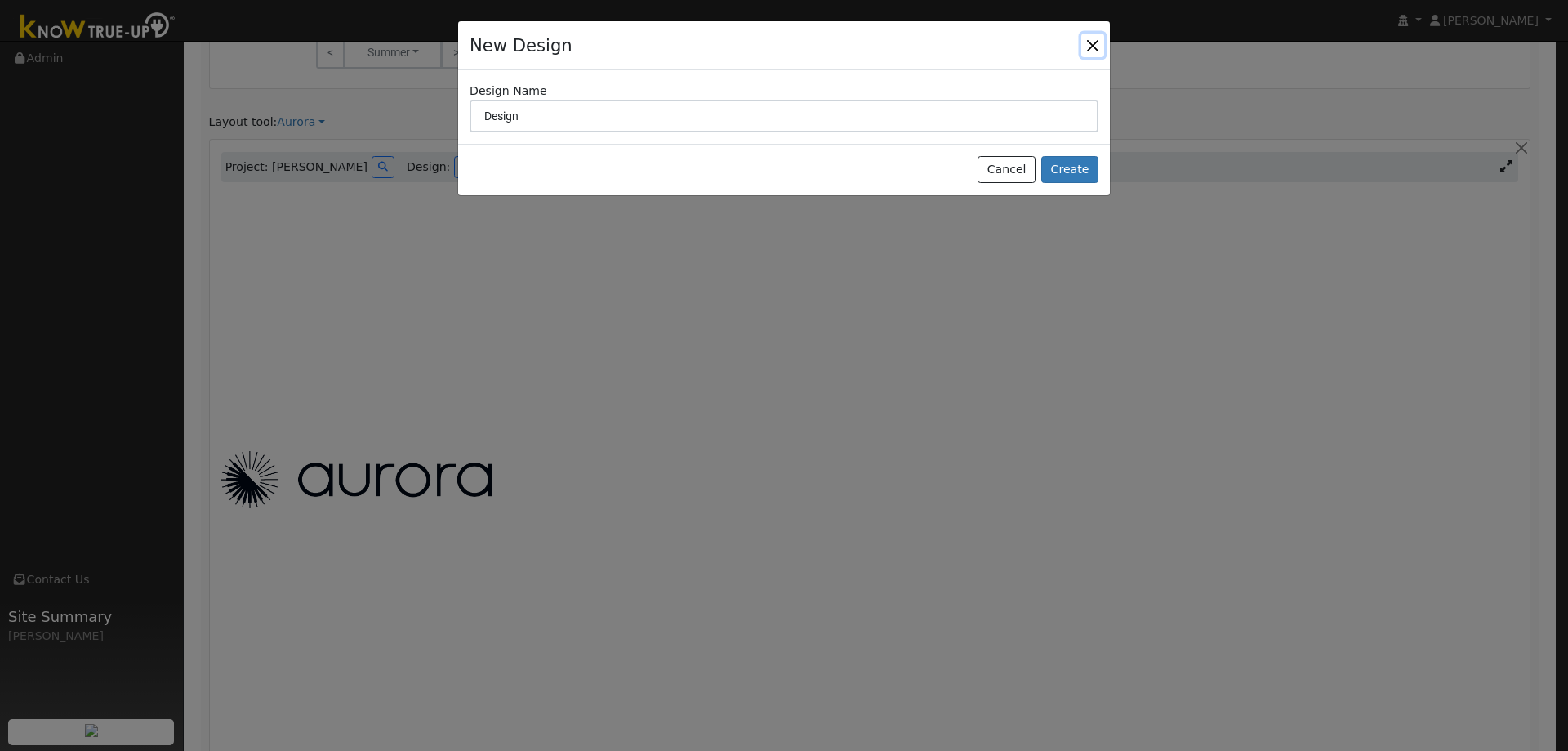
click at [1094, 43] on button "button" at bounding box center [1092, 45] width 23 height 23
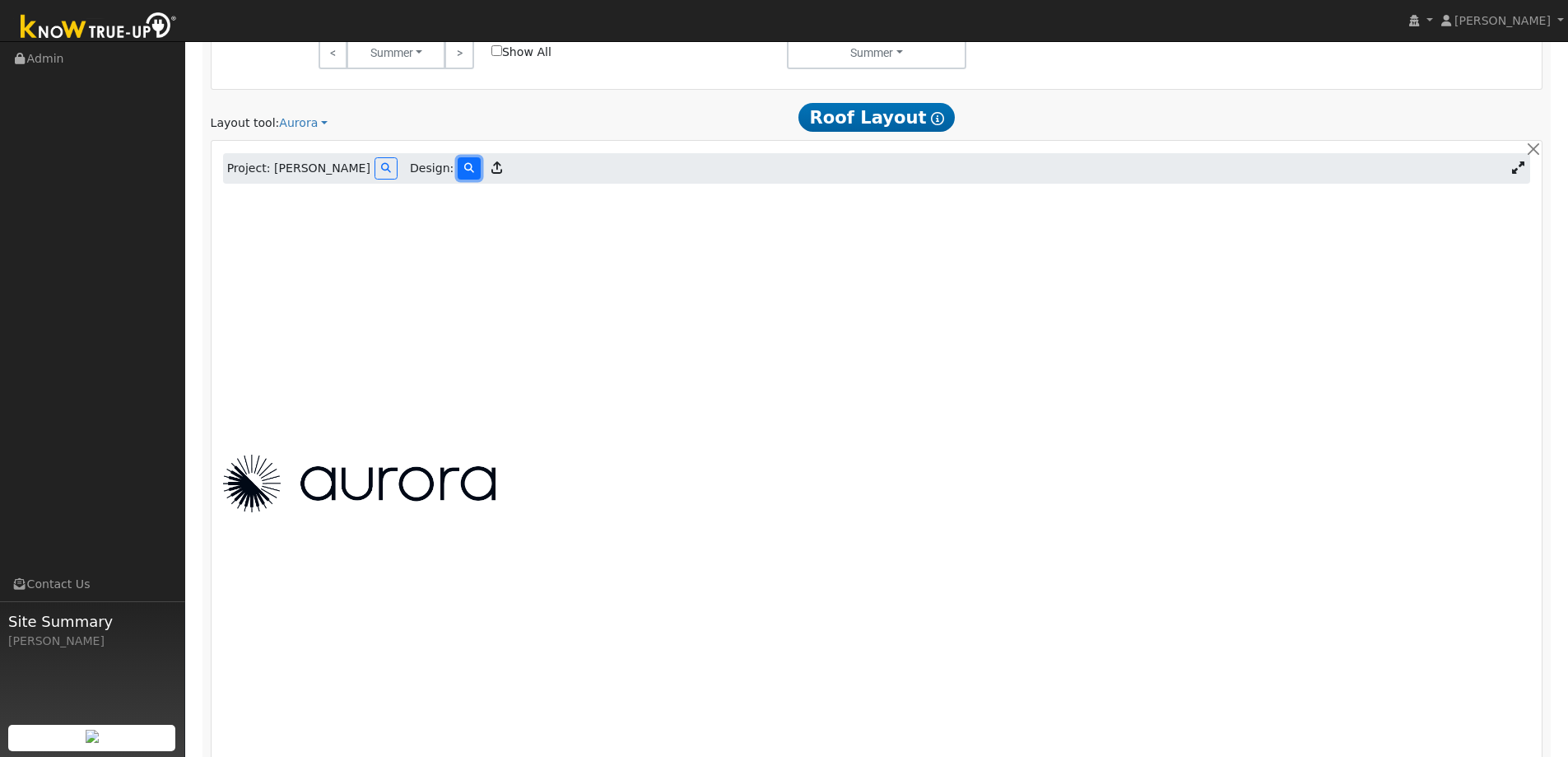
click at [464, 166] on icon at bounding box center [469, 167] width 10 height 10
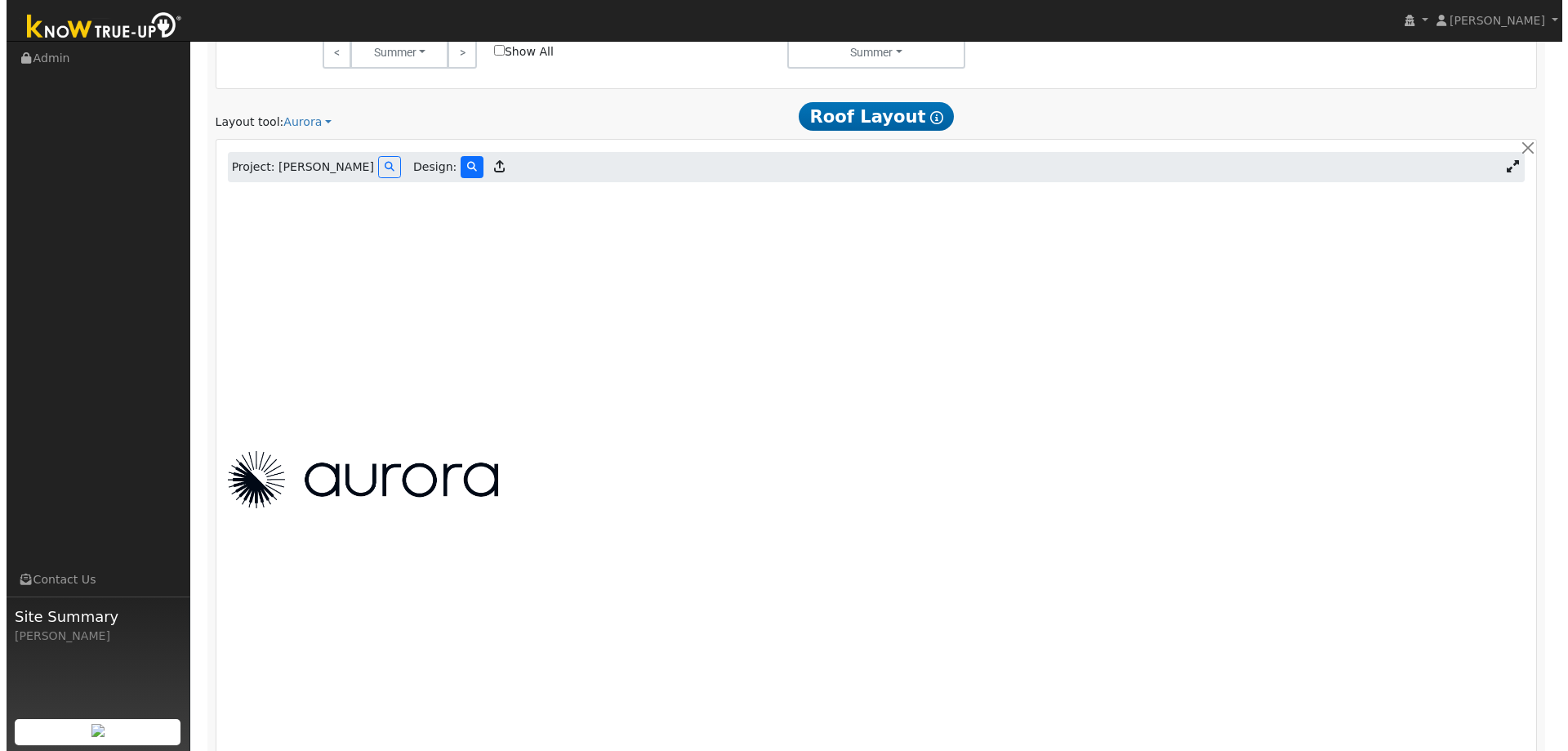
scroll to position [1050, 0]
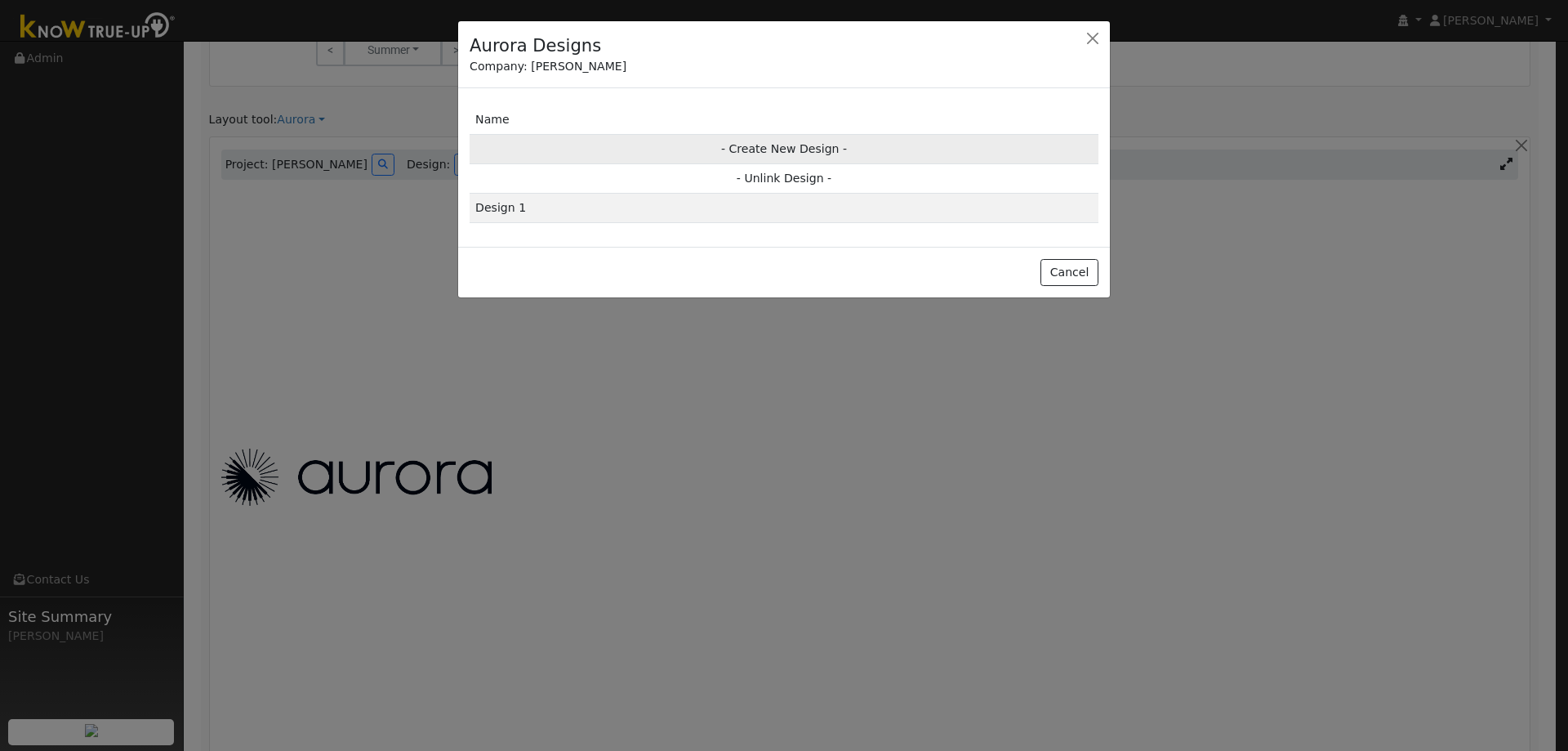
click at [756, 140] on td "- Create New Design -" at bounding box center [784, 149] width 629 height 29
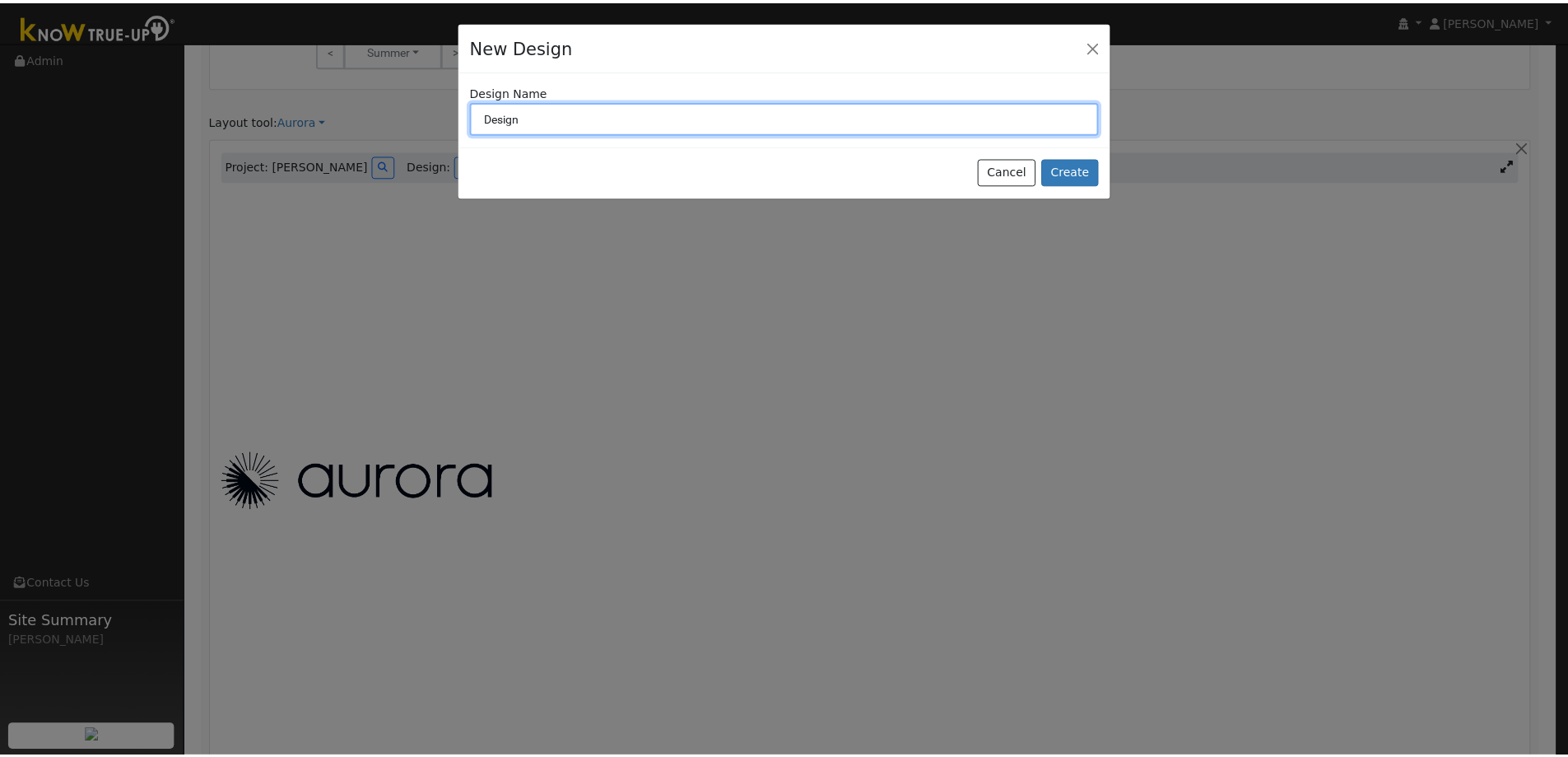
scroll to position [1061, 0]
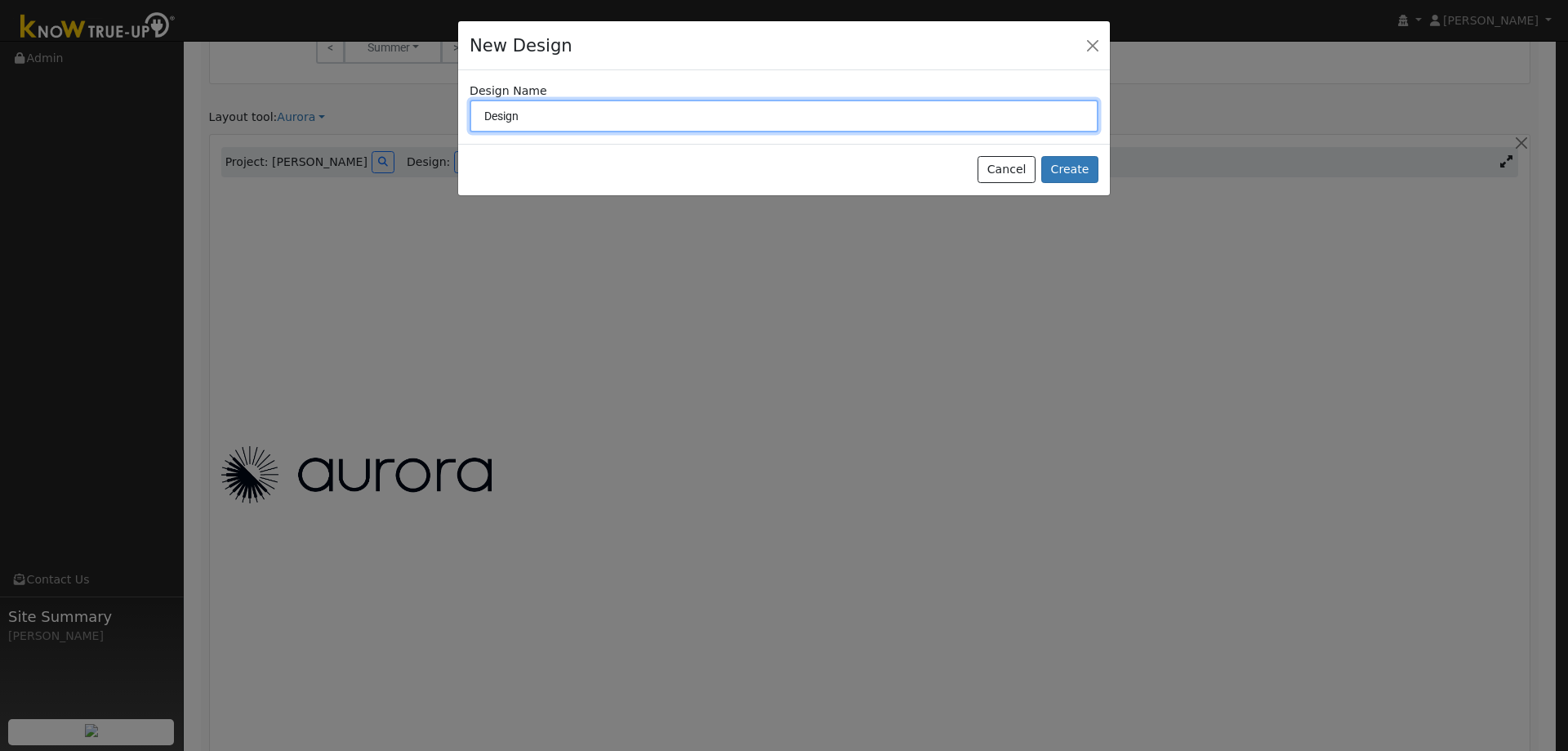
drag, startPoint x: 531, startPoint y: 113, endPoint x: 335, endPoint y: 107, distance: 196.1
click at [355, 110] on div "New Design Design Name Design Cancel Create" at bounding box center [784, 375] width 1568 height 751
type input "2.99% ESC"
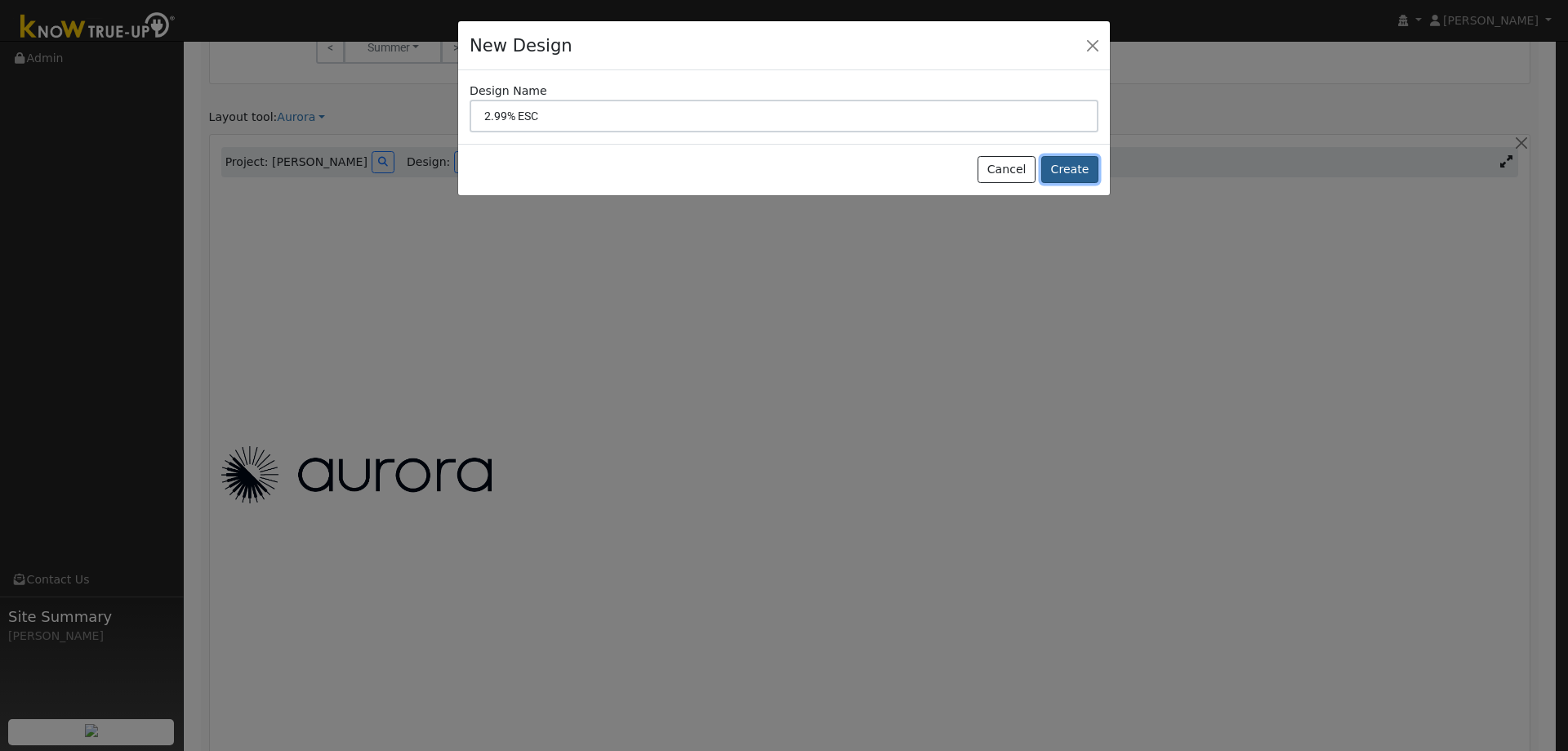
click at [1084, 156] on button "Create" at bounding box center [1070, 170] width 57 height 27
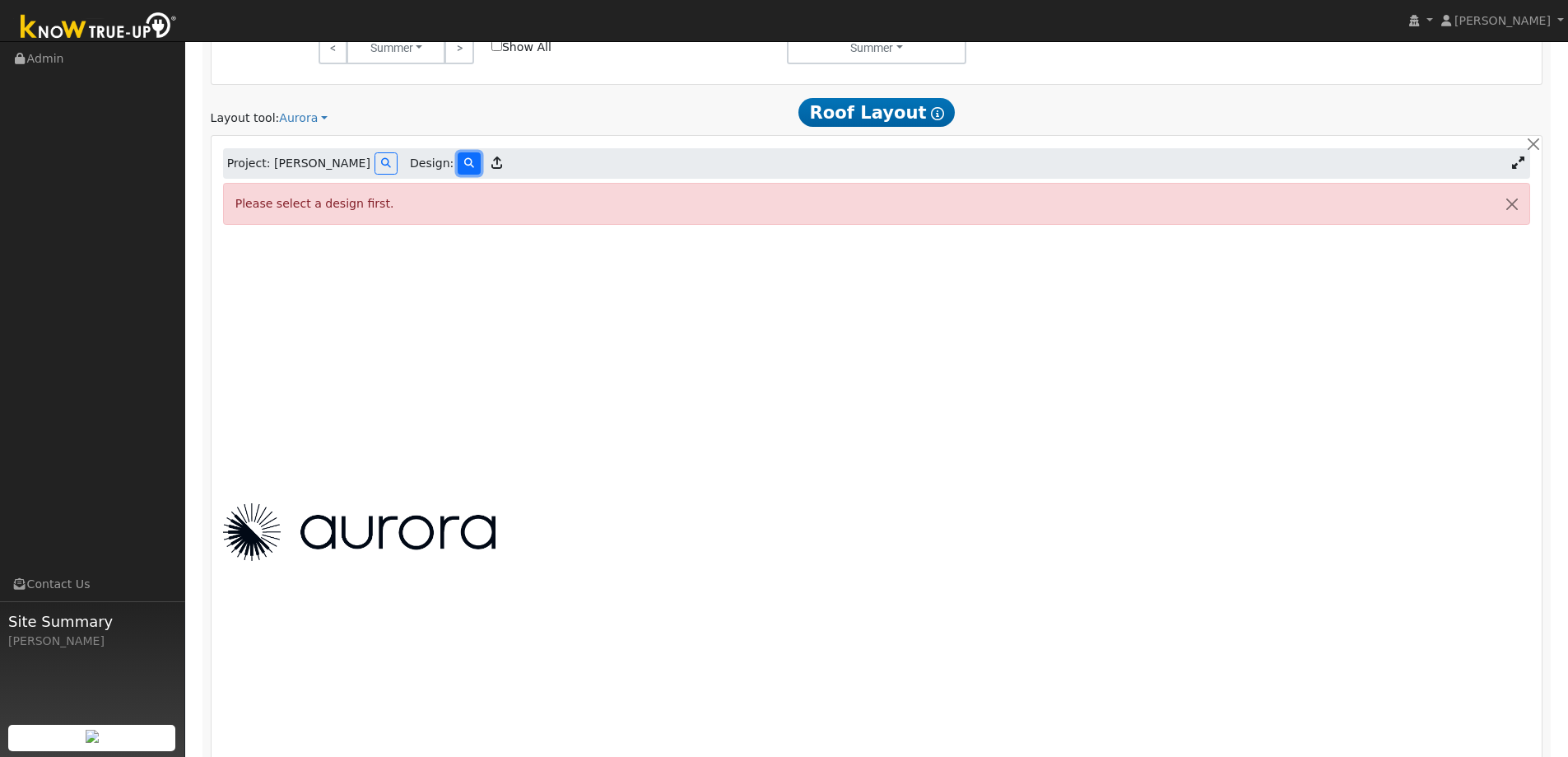
click at [464, 167] on icon at bounding box center [469, 163] width 10 height 10
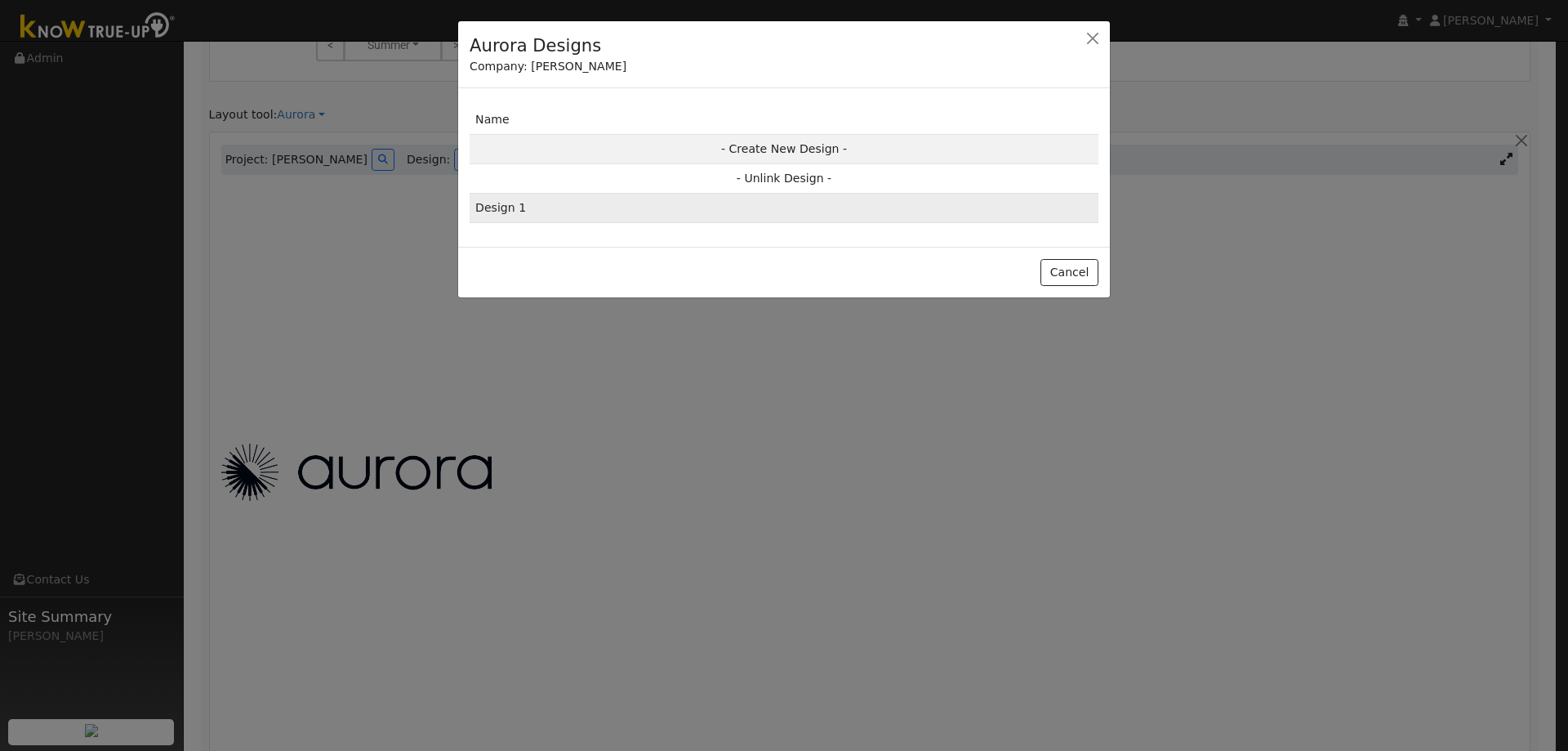
click at [618, 220] on td "Design 1" at bounding box center [784, 208] width 629 height 29
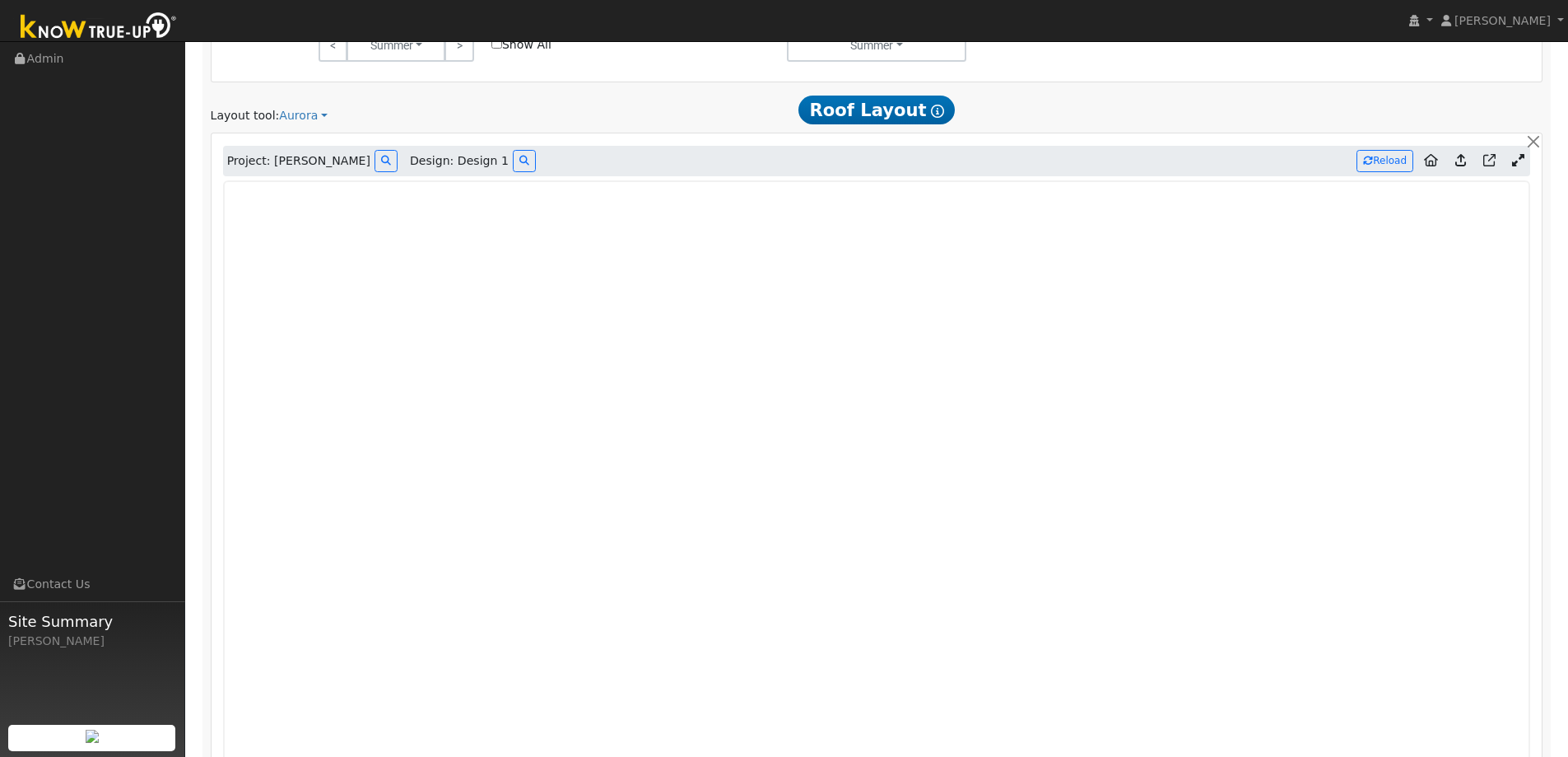
type input "16557"
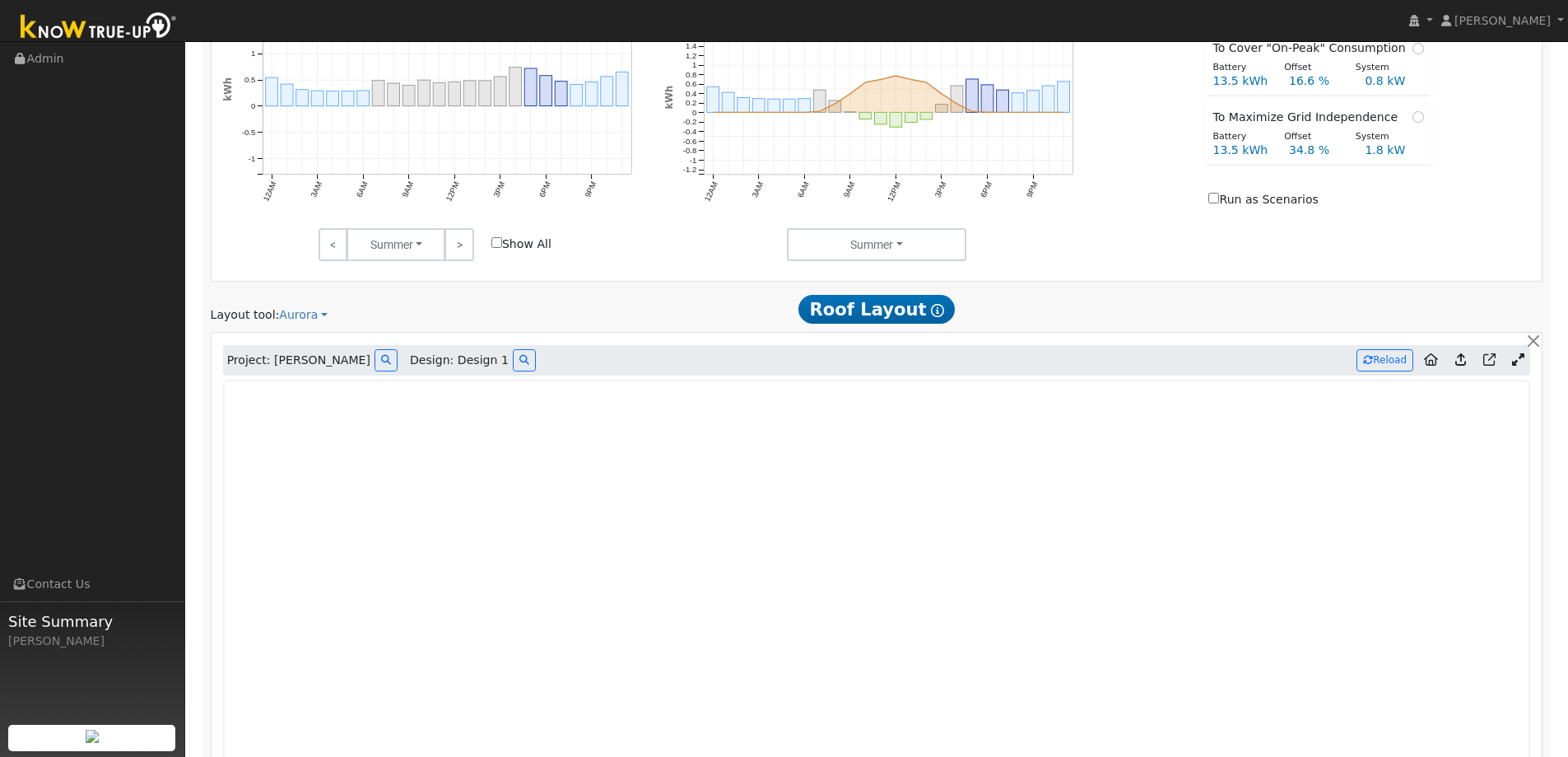
scroll to position [946, 0]
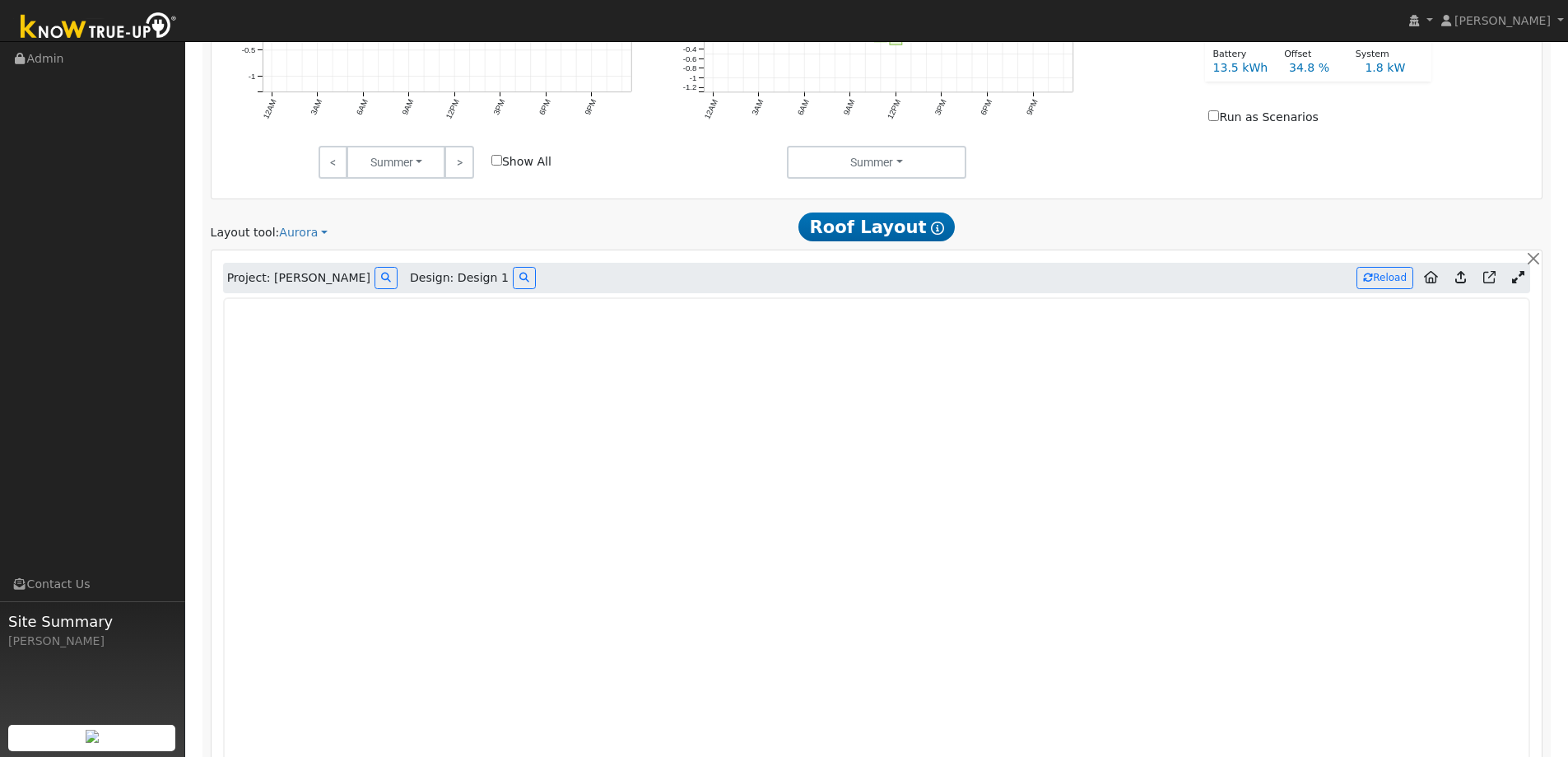
click at [1462, 279] on icon at bounding box center [1460, 276] width 11 height 12
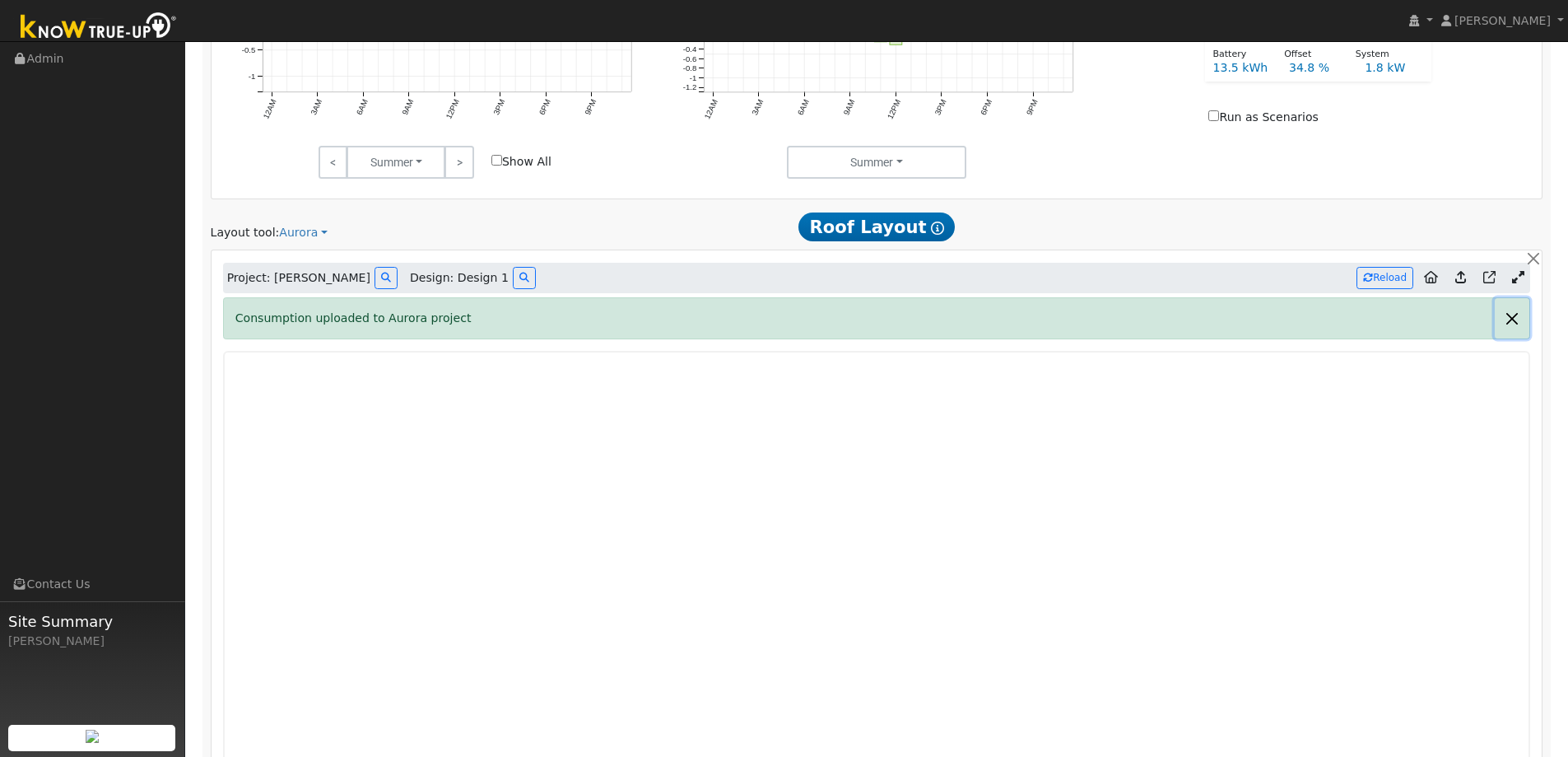
click at [1504, 315] on button "button" at bounding box center [1512, 318] width 35 height 40
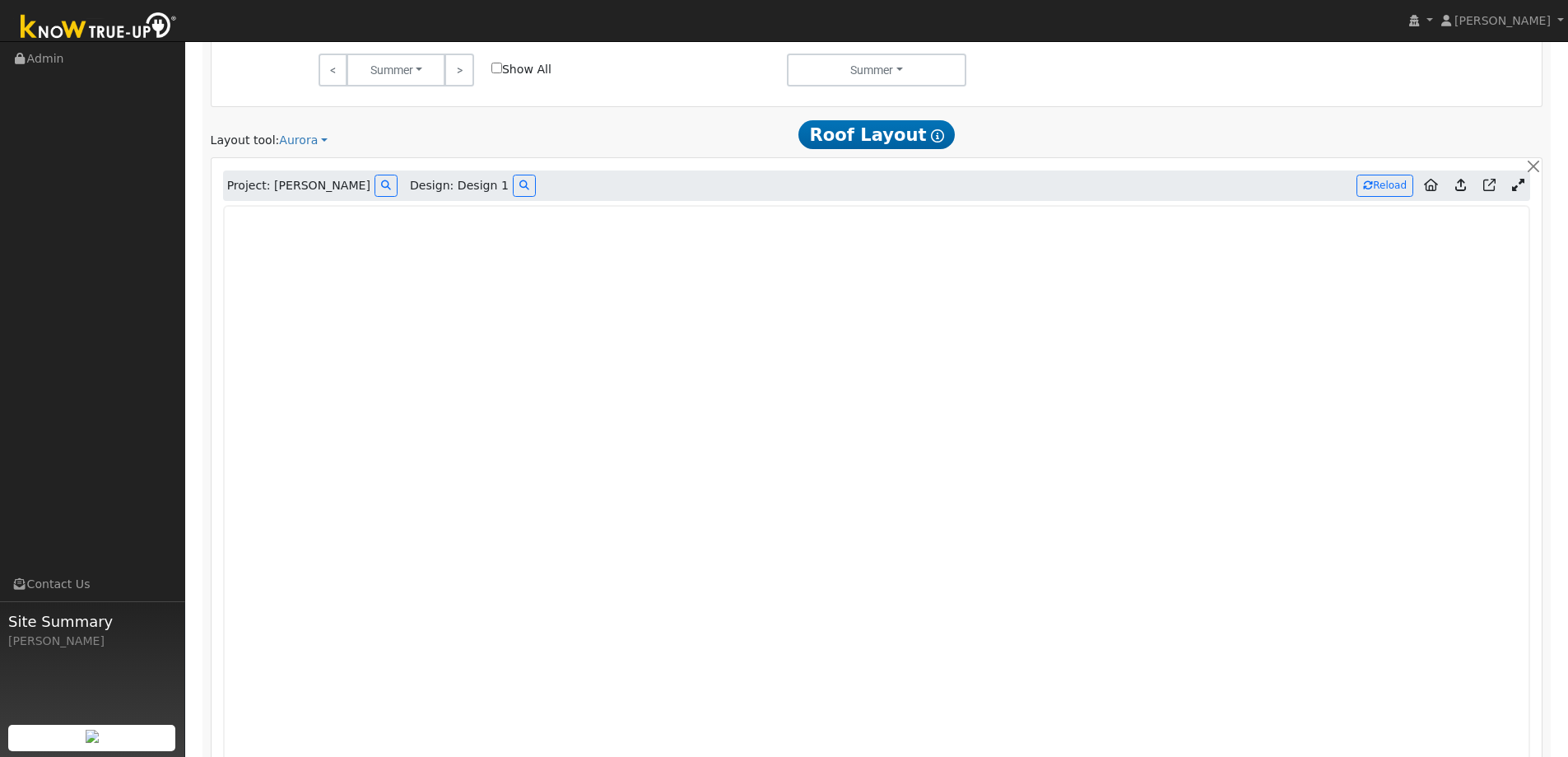
scroll to position [1042, 0]
click at [1166, 186] on div "Project: Sumer Johal Design: Design 1 Reload" at bounding box center [877, 183] width 1308 height 31
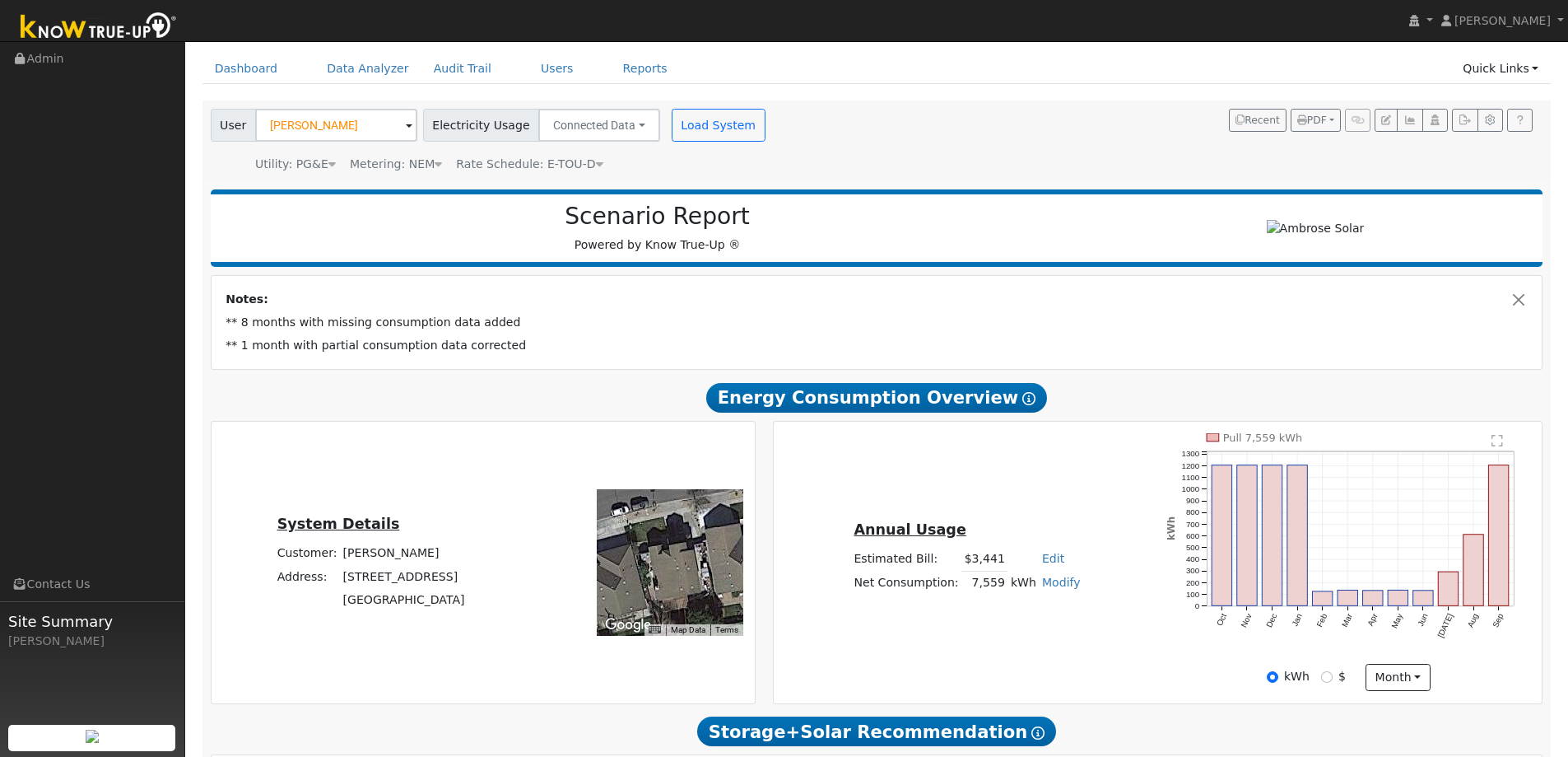
scroll to position [83, 0]
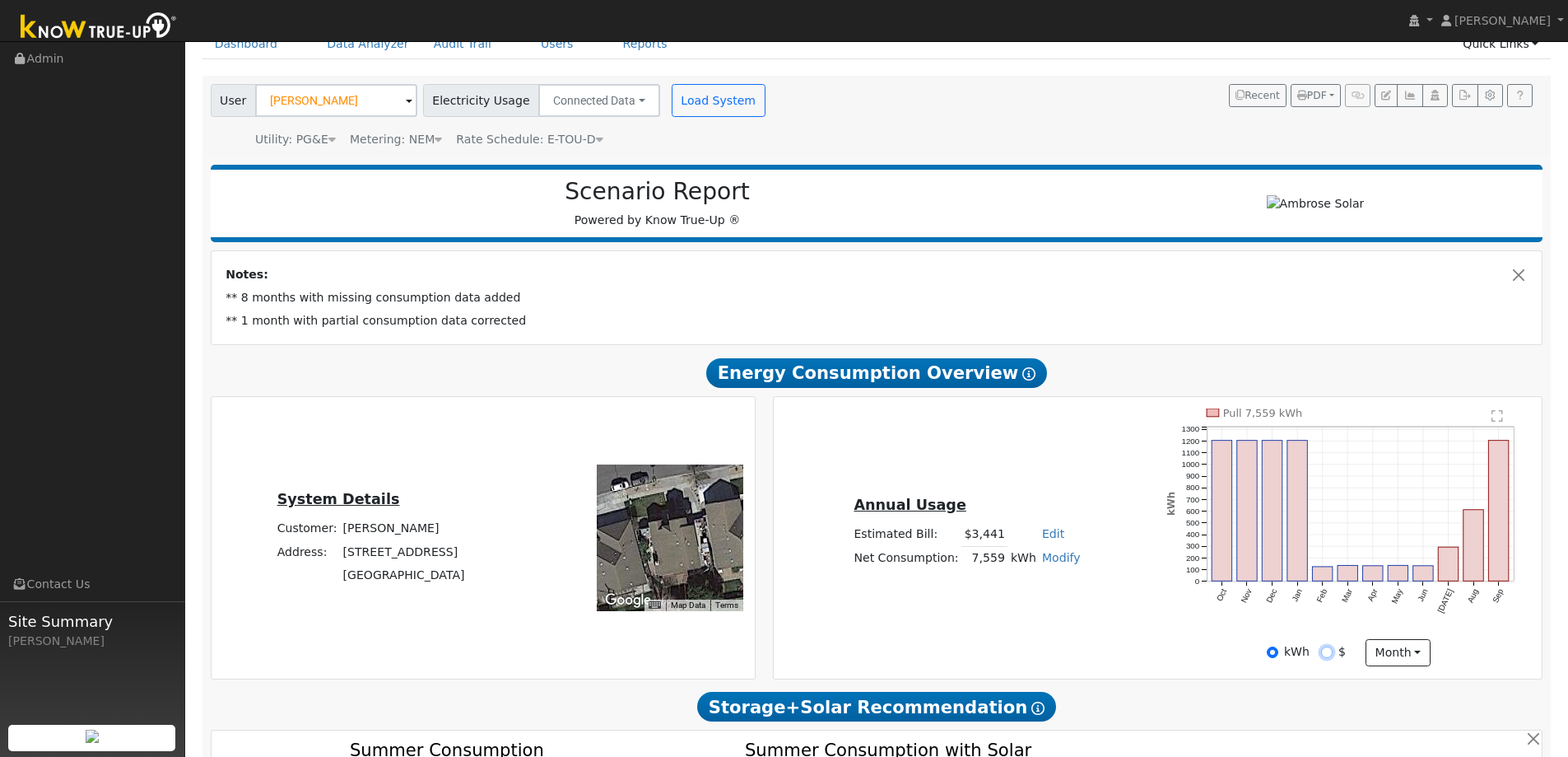
click at [1325, 653] on input "$" at bounding box center [1326, 652] width 12 height 12
radio input "true"
click at [1278, 648] on input "kWh" at bounding box center [1272, 652] width 12 height 12
radio input "true"
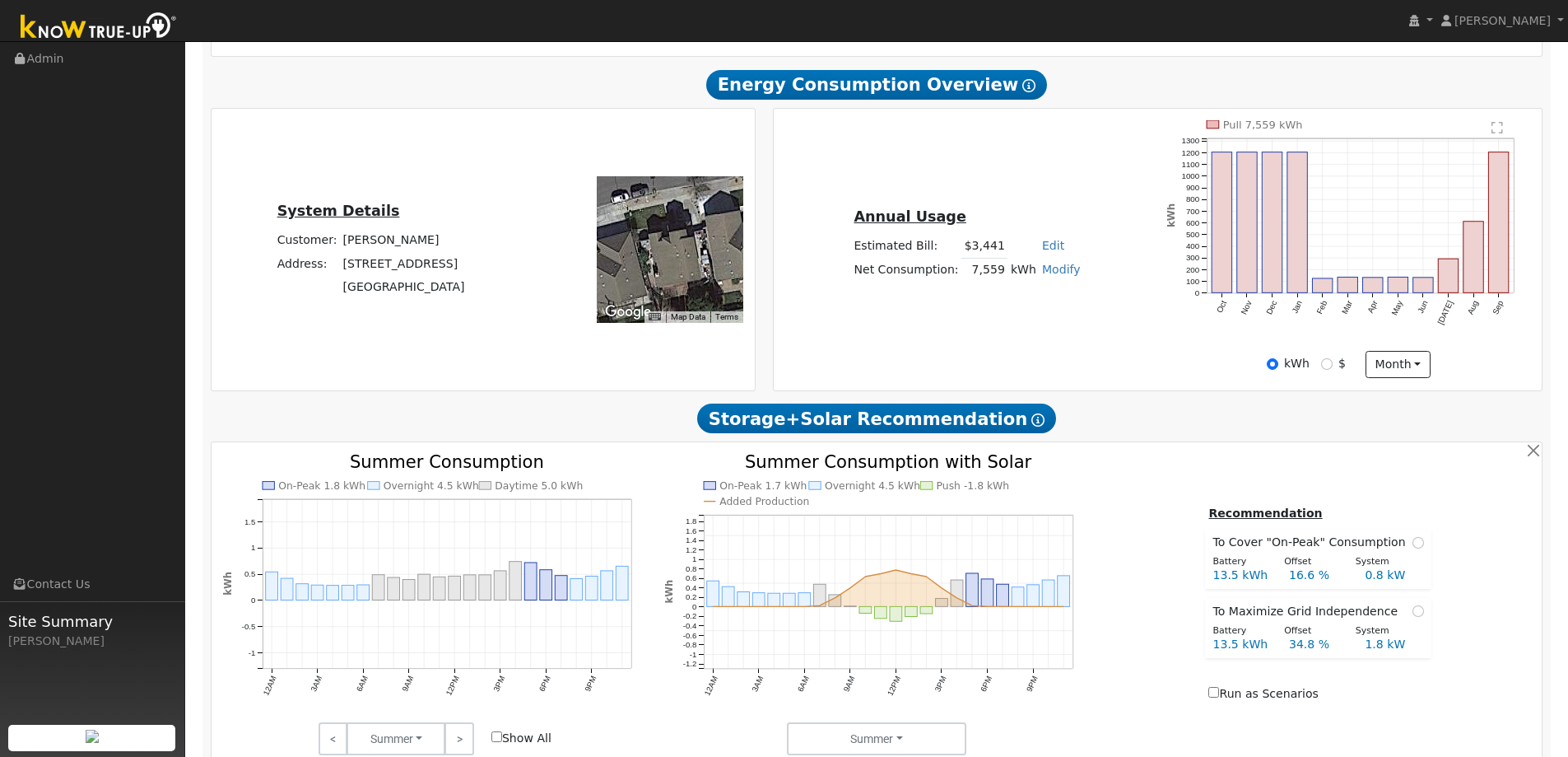
scroll to position [297, 0]
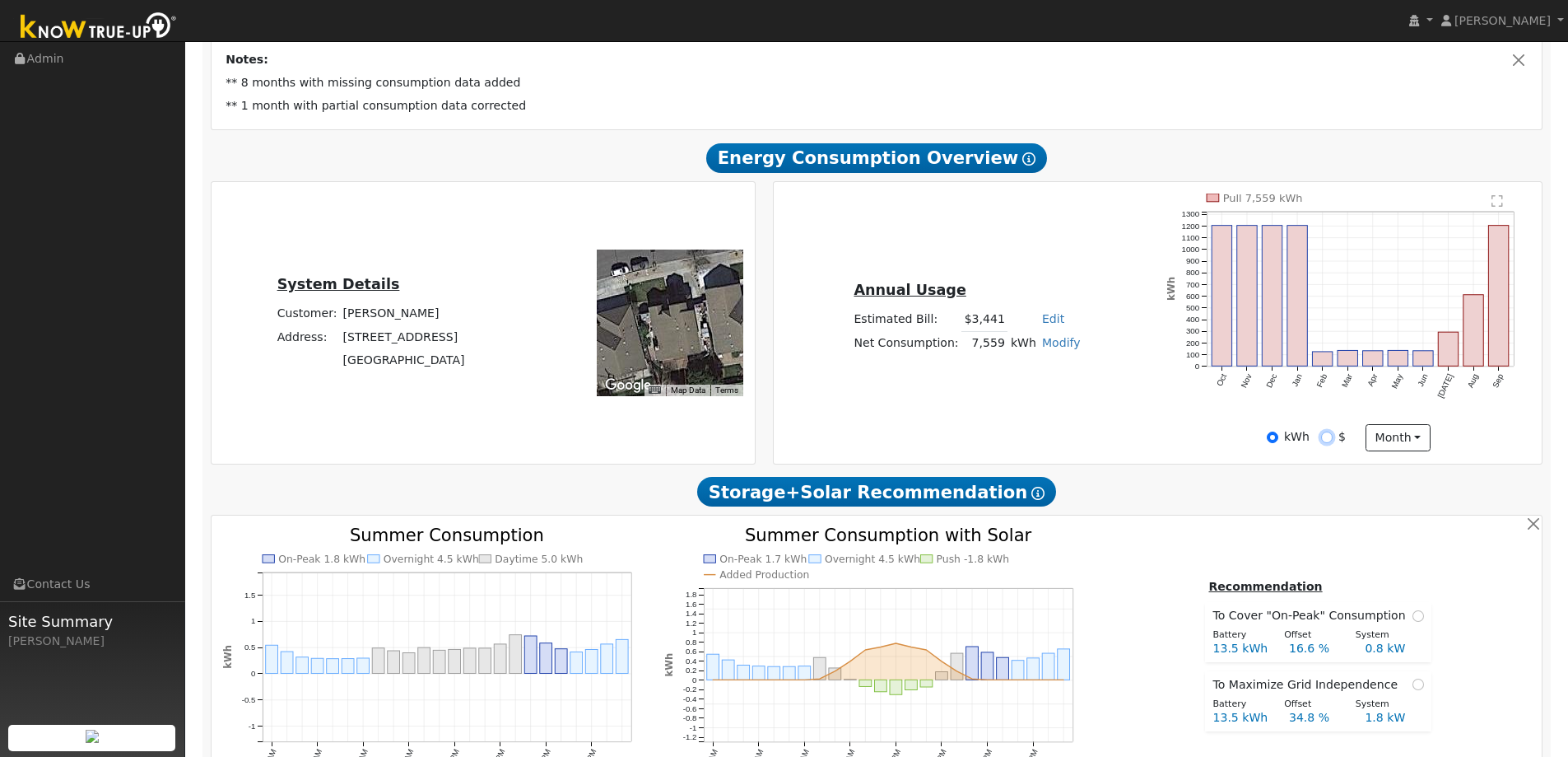
click at [1324, 440] on input "$" at bounding box center [1326, 437] width 12 height 12
radio input "true"
radio input "false"
